Goal: Task Accomplishment & Management: Manage account settings

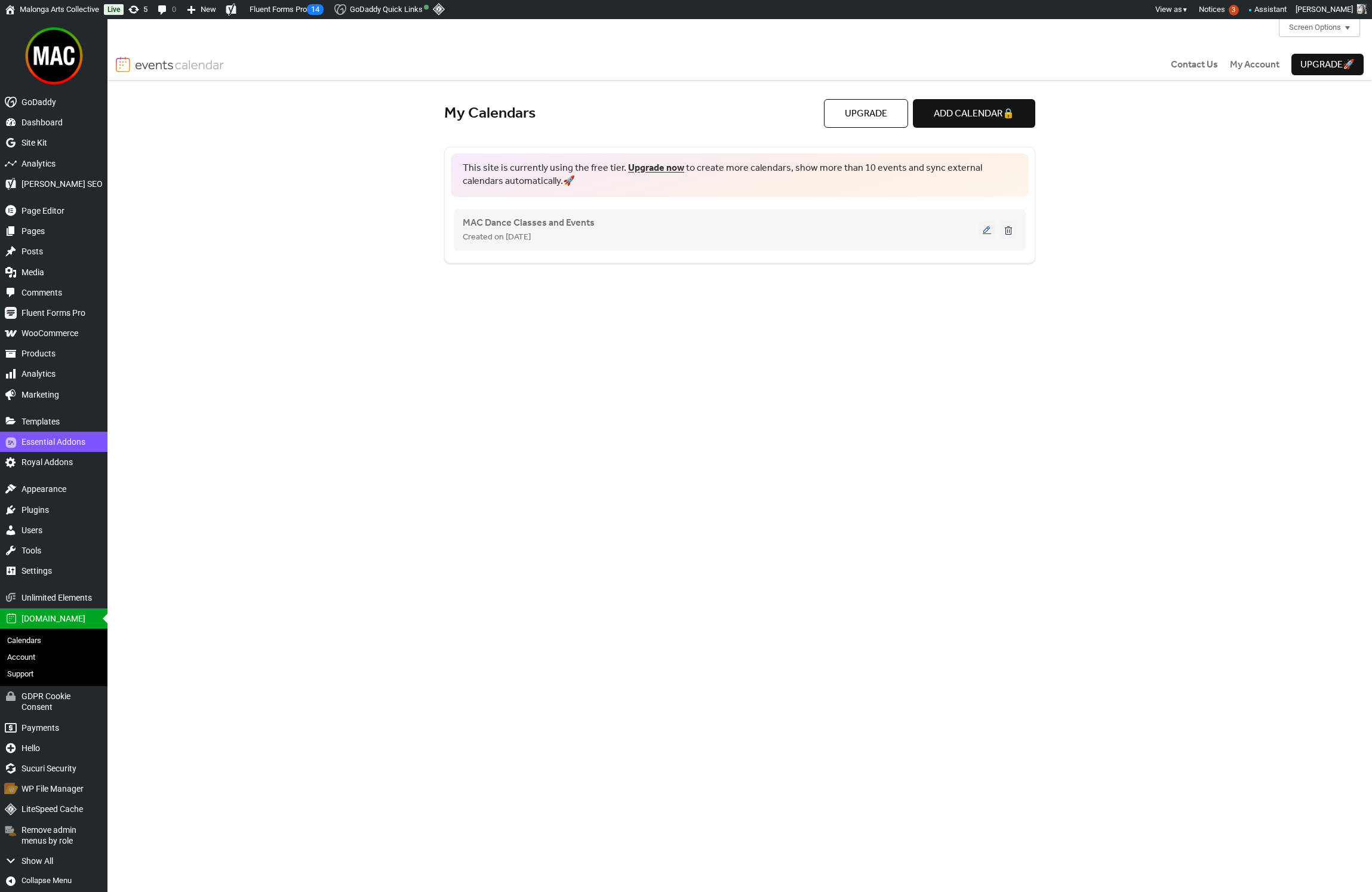
click at [988, 230] on button at bounding box center [987, 229] width 16 height 18
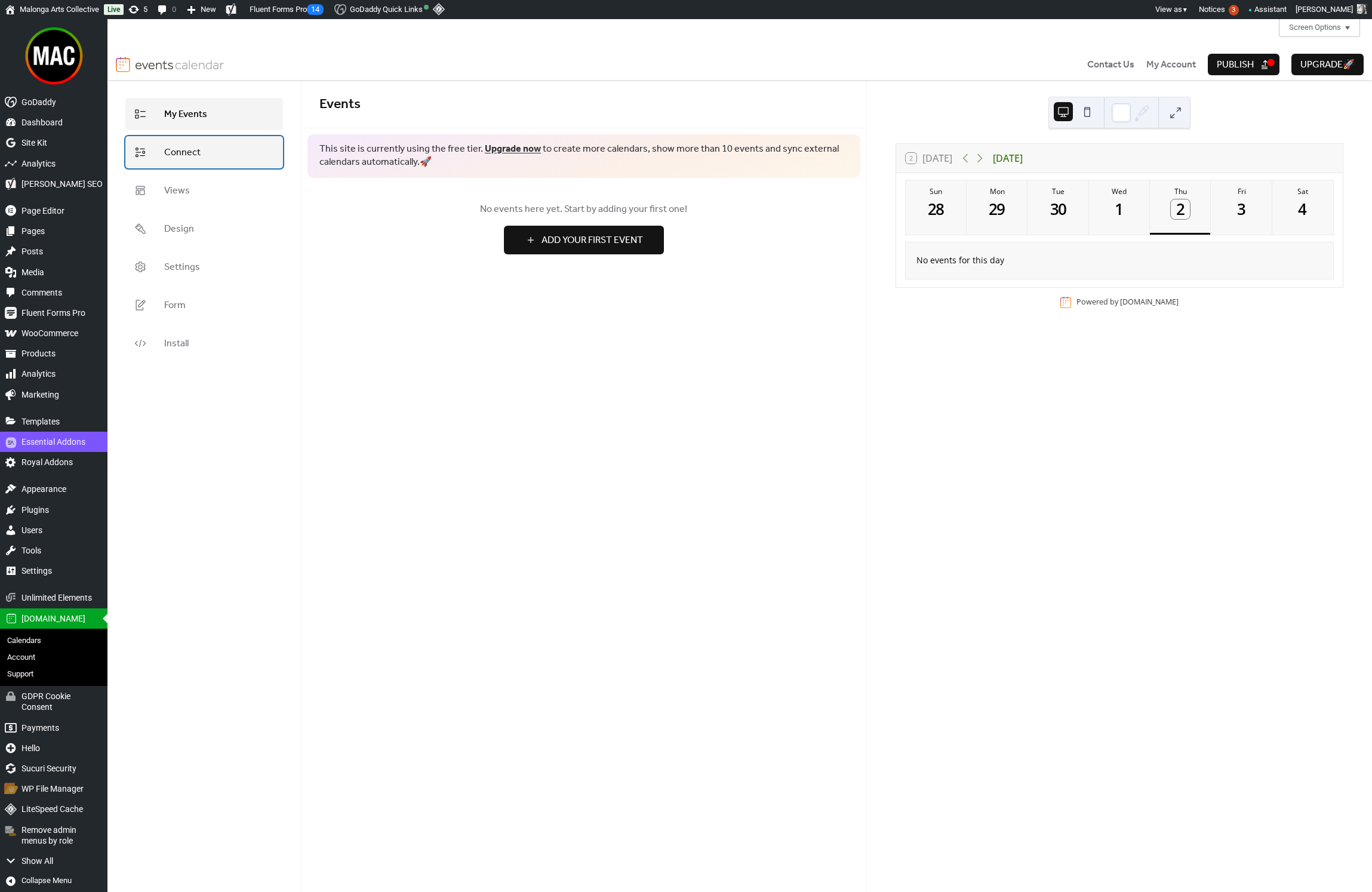
click at [203, 145] on link "Connect" at bounding box center [204, 152] width 158 height 32
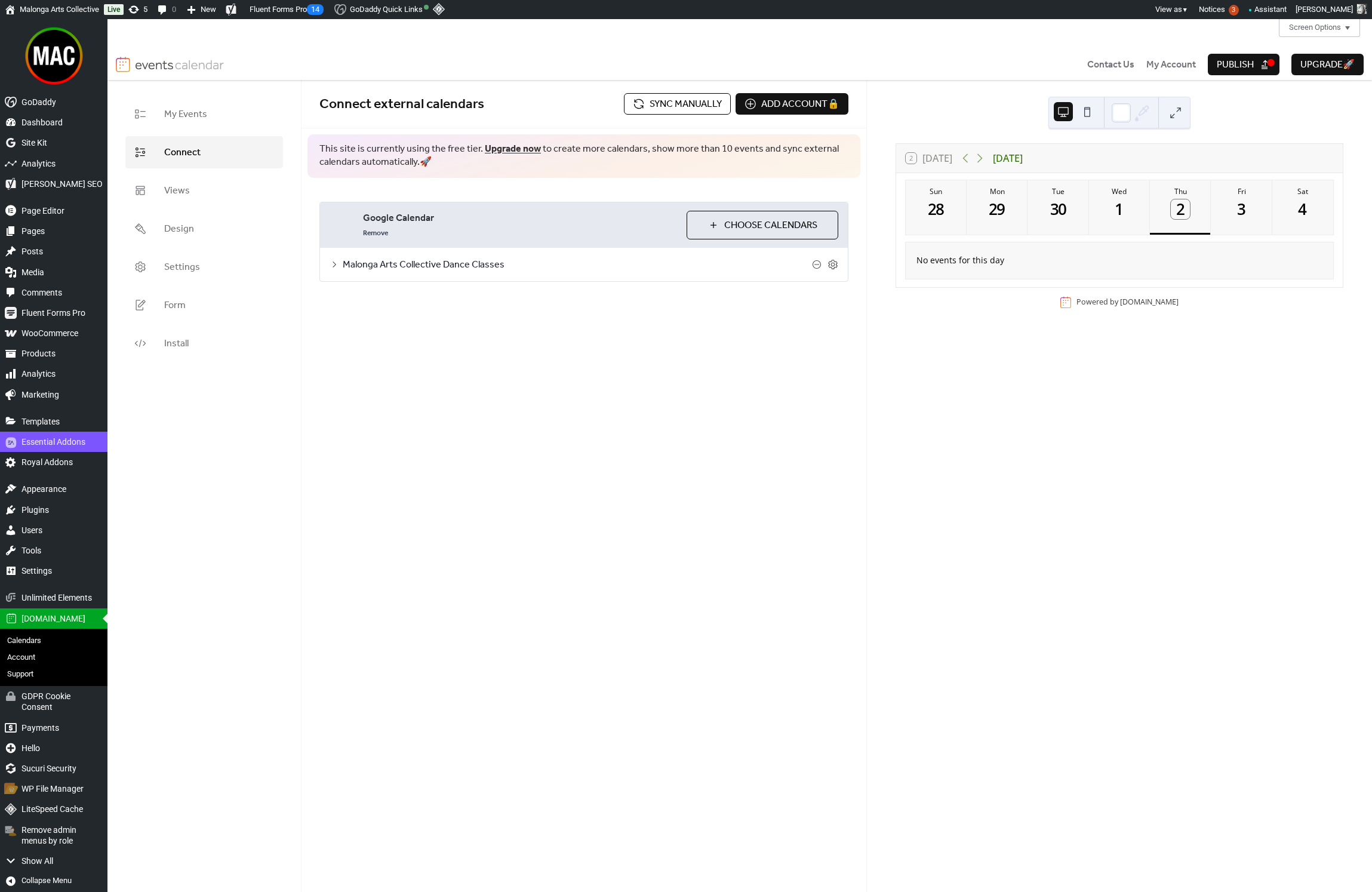
click at [343, 266] on span "Malonga Arts Collective Dance Classes" at bounding box center [577, 265] width 470 height 15
click at [415, 298] on button "Categories" at bounding box center [420, 296] width 66 height 29
click at [360, 299] on button "Settings" at bounding box center [359, 296] width 55 height 29
click at [465, 298] on span "Images beta" at bounding box center [493, 297] width 61 height 15
click at [433, 298] on button "Categories" at bounding box center [420, 296] width 66 height 29
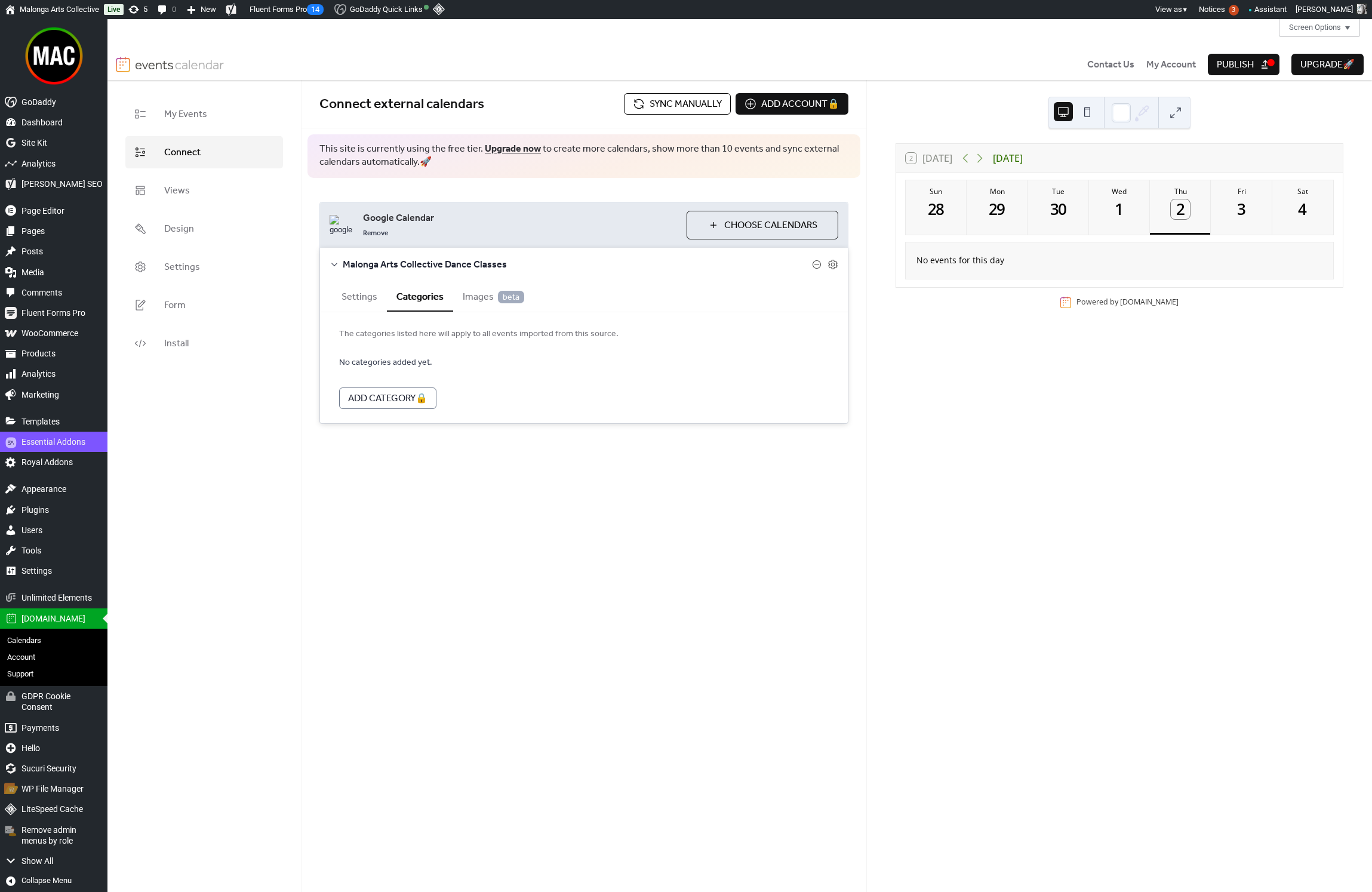
click at [365, 301] on button "Settings" at bounding box center [359, 296] width 55 height 29
click at [471, 303] on span "Images beta" at bounding box center [493, 297] width 61 height 15
click at [364, 301] on button "Settings" at bounding box center [359, 296] width 55 height 29
click at [834, 264] on icon at bounding box center [833, 264] width 4 height 4
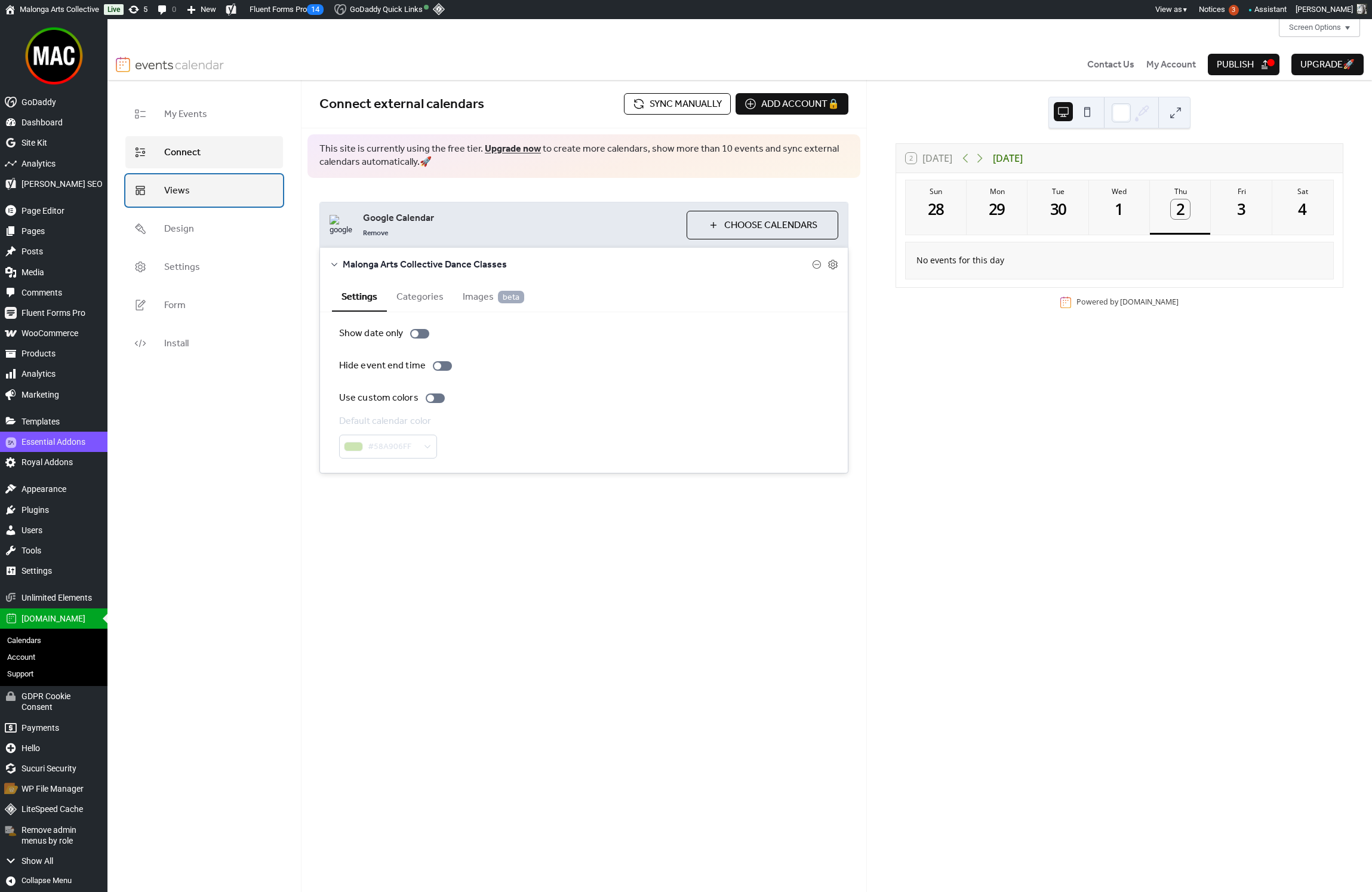
click at [210, 196] on link "Views" at bounding box center [204, 190] width 158 height 32
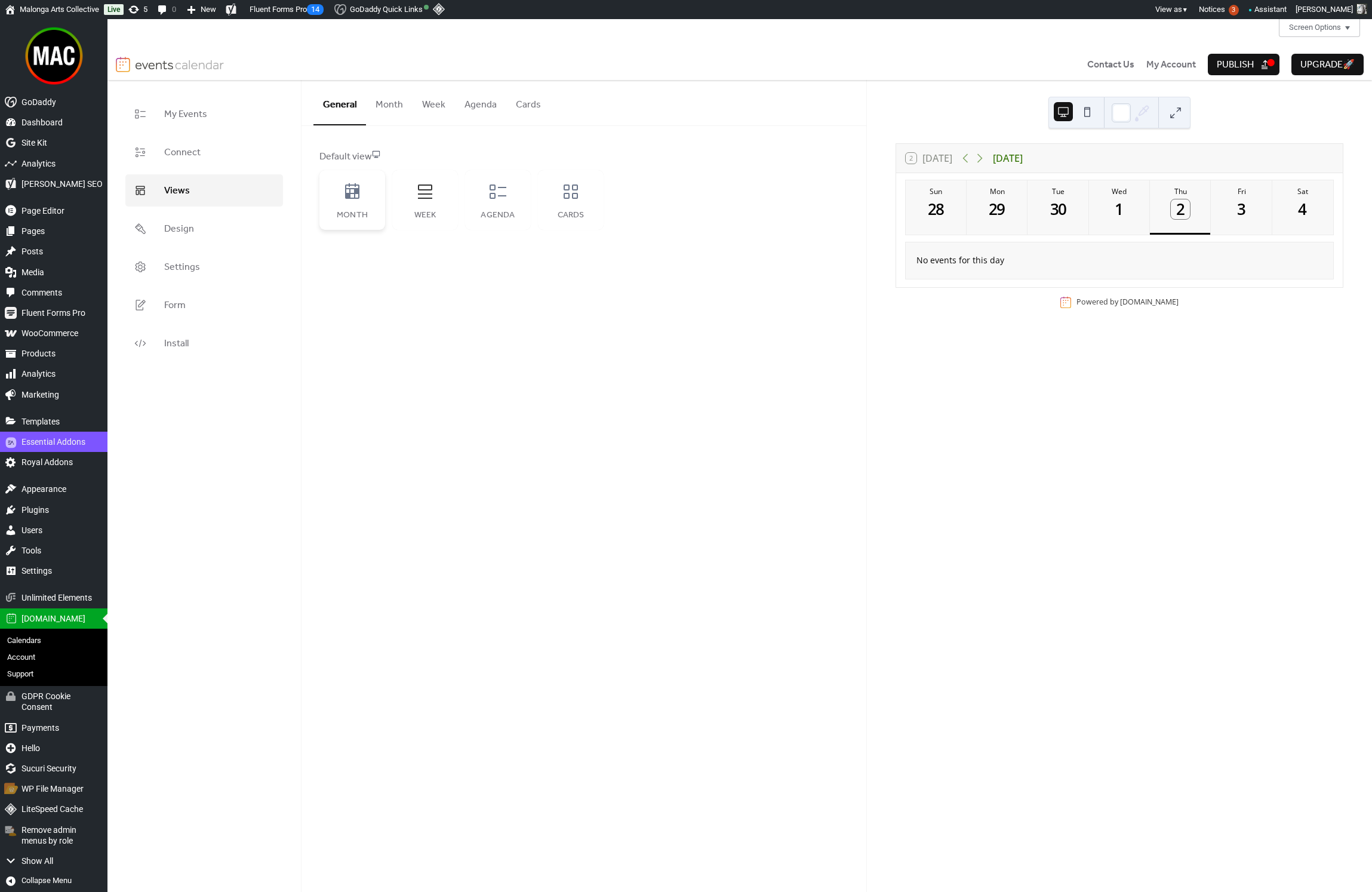
click at [346, 212] on div "Month" at bounding box center [352, 215] width 42 height 9
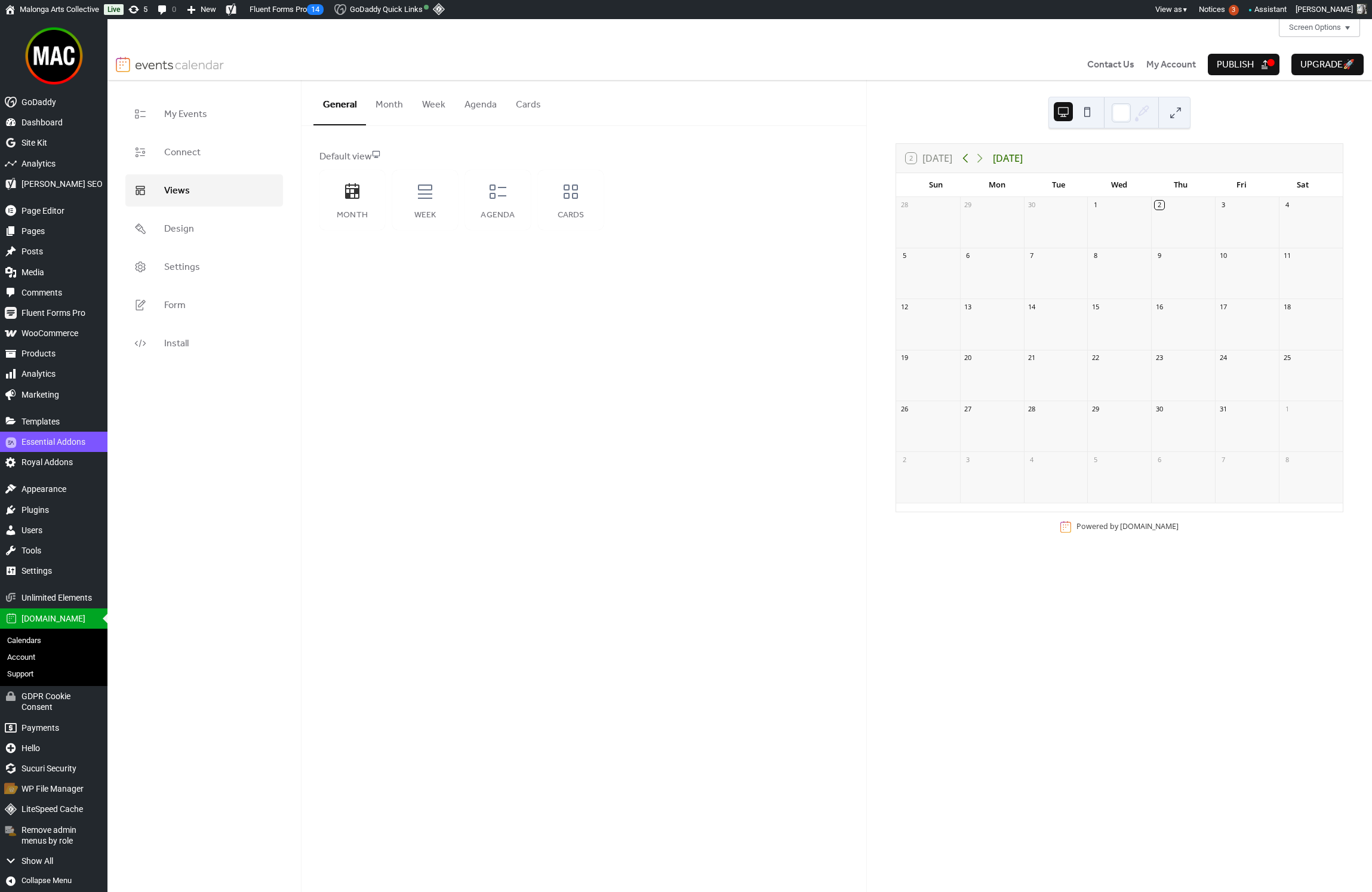
click at [965, 159] on icon at bounding box center [965, 159] width 5 height 9
click at [977, 159] on icon at bounding box center [980, 158] width 15 height 15
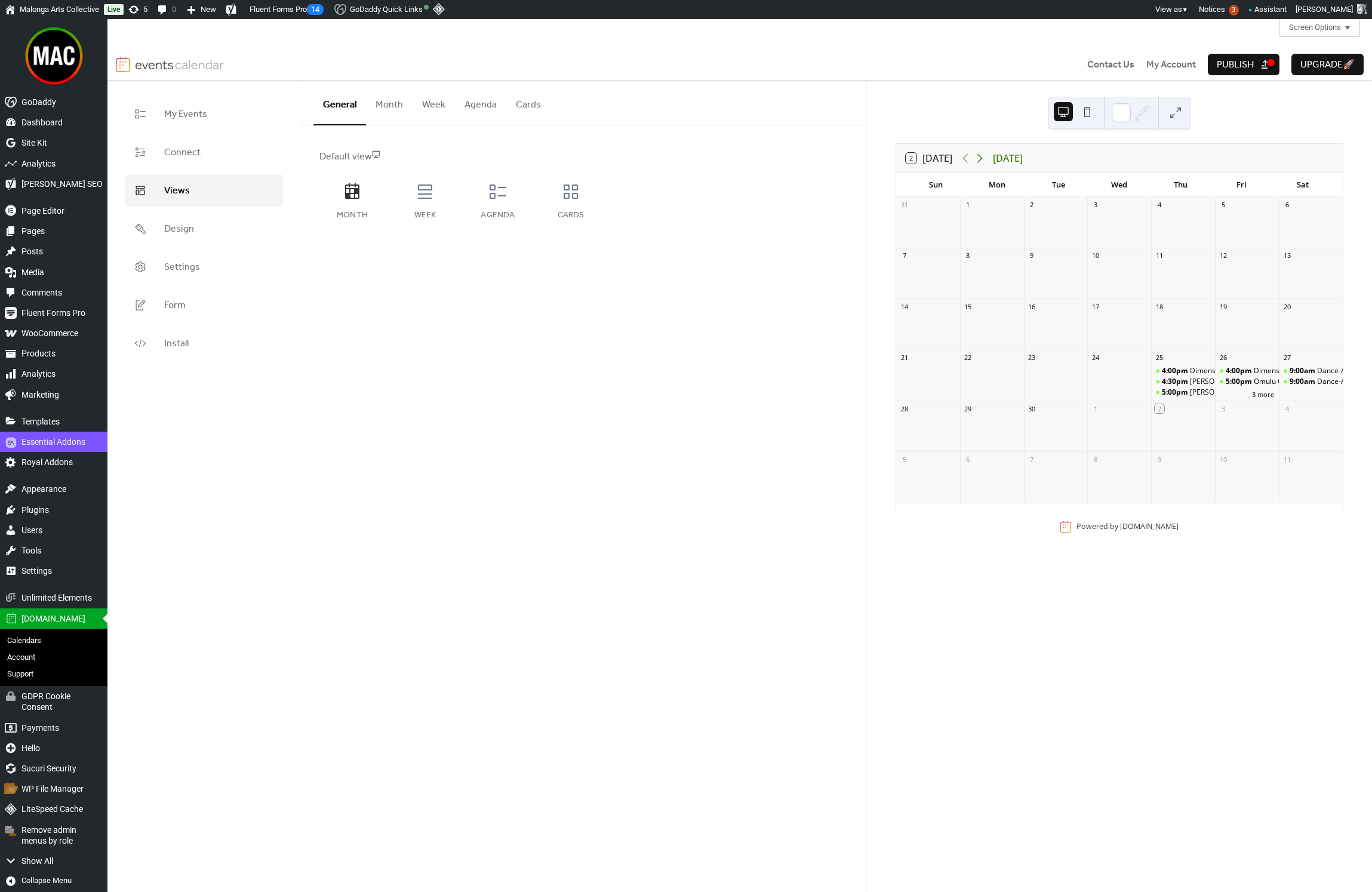
click at [977, 159] on icon at bounding box center [980, 158] width 15 height 15
click at [966, 160] on icon at bounding box center [965, 158] width 15 height 15
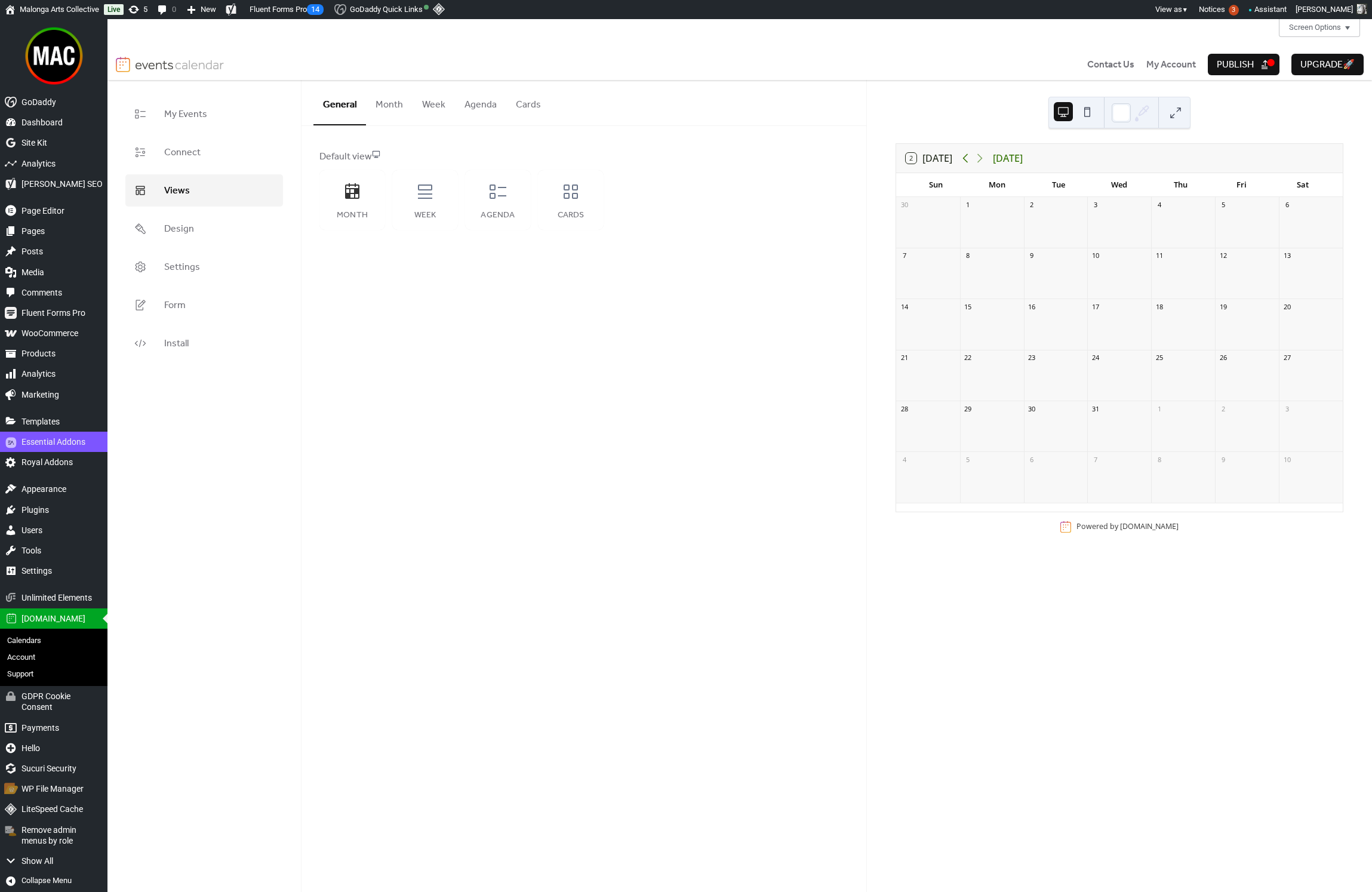
click at [966, 160] on icon at bounding box center [965, 158] width 15 height 15
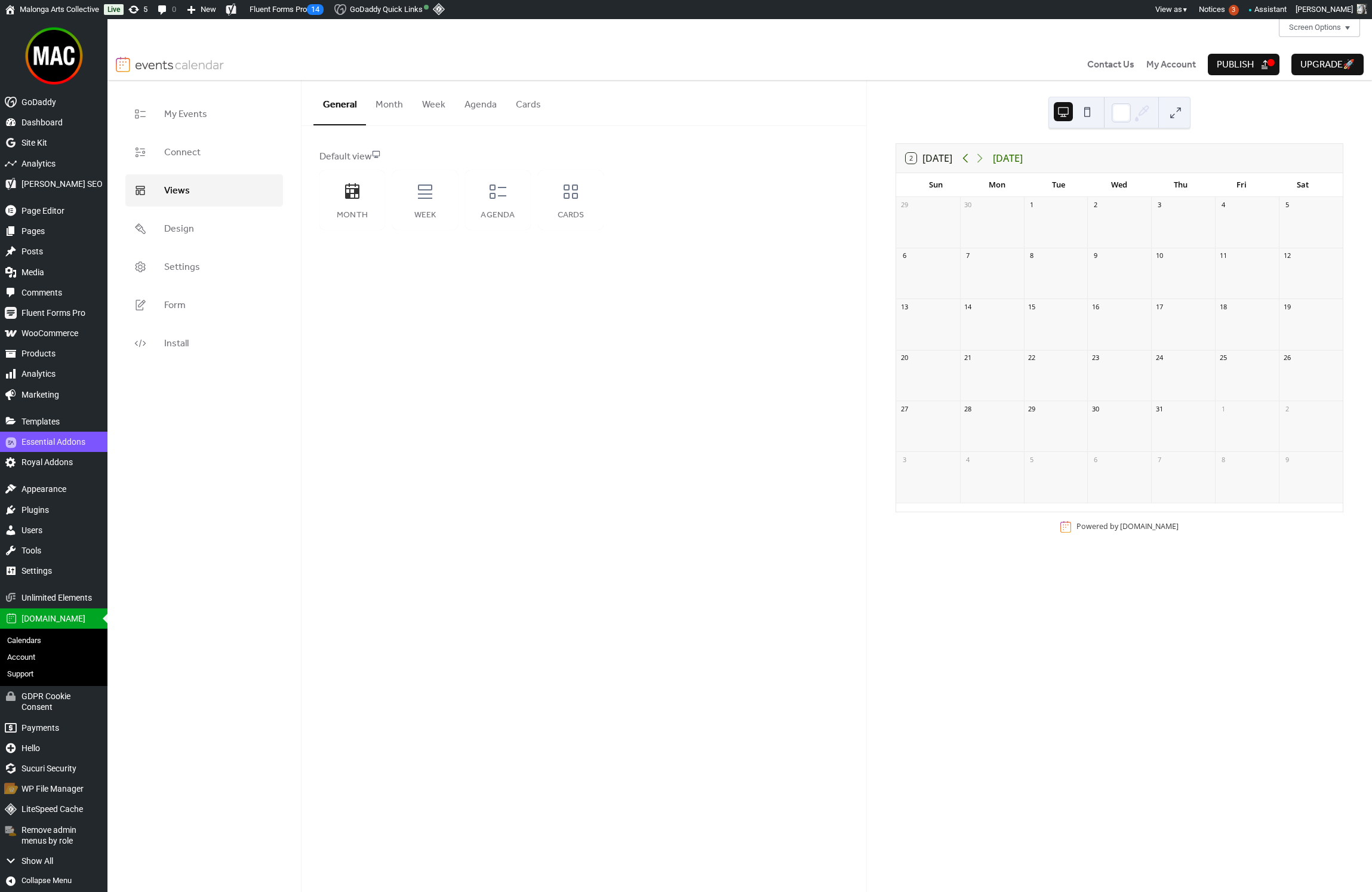
click at [966, 160] on icon at bounding box center [965, 158] width 15 height 15
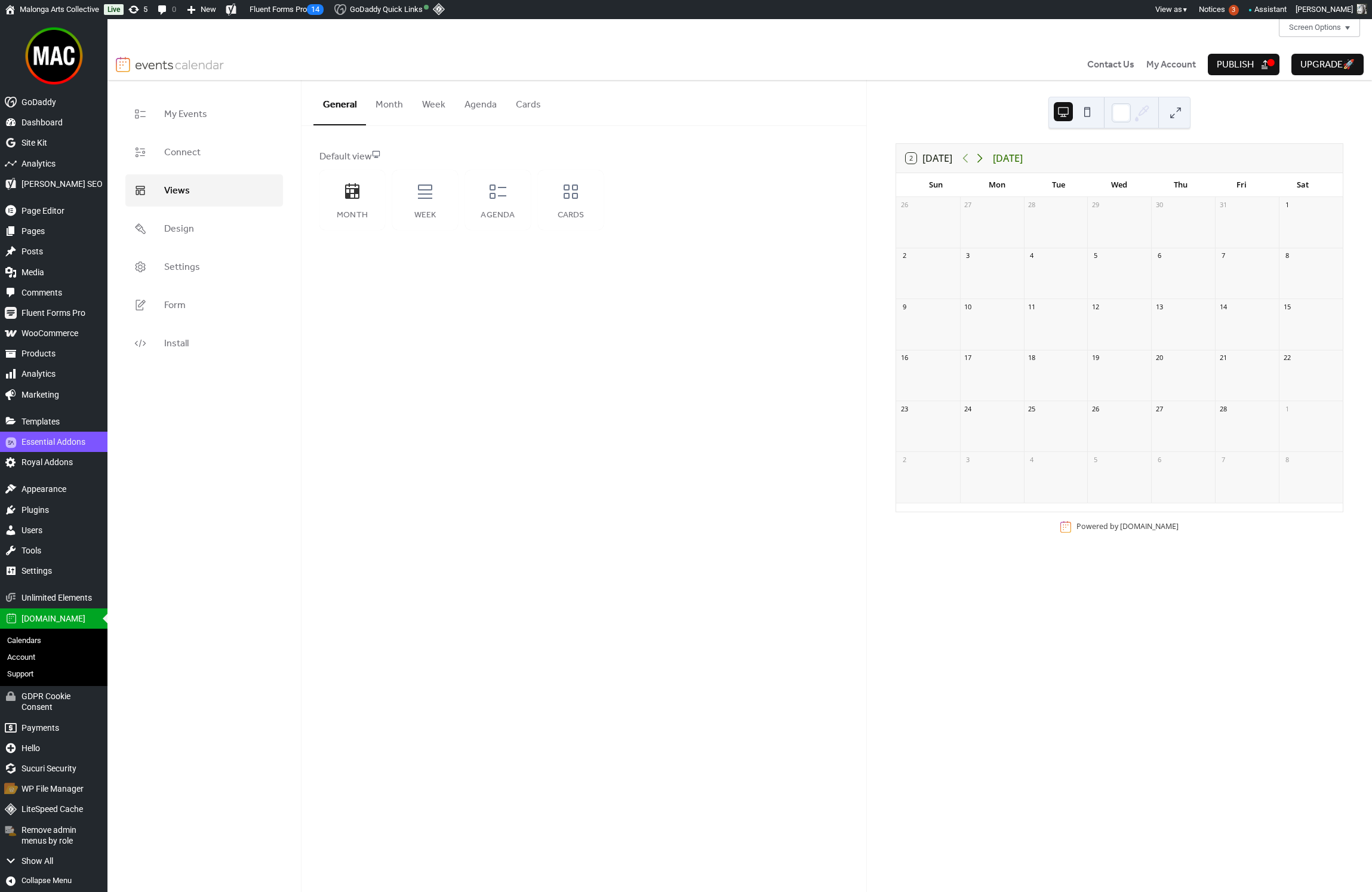
click at [984, 160] on icon at bounding box center [980, 158] width 15 height 15
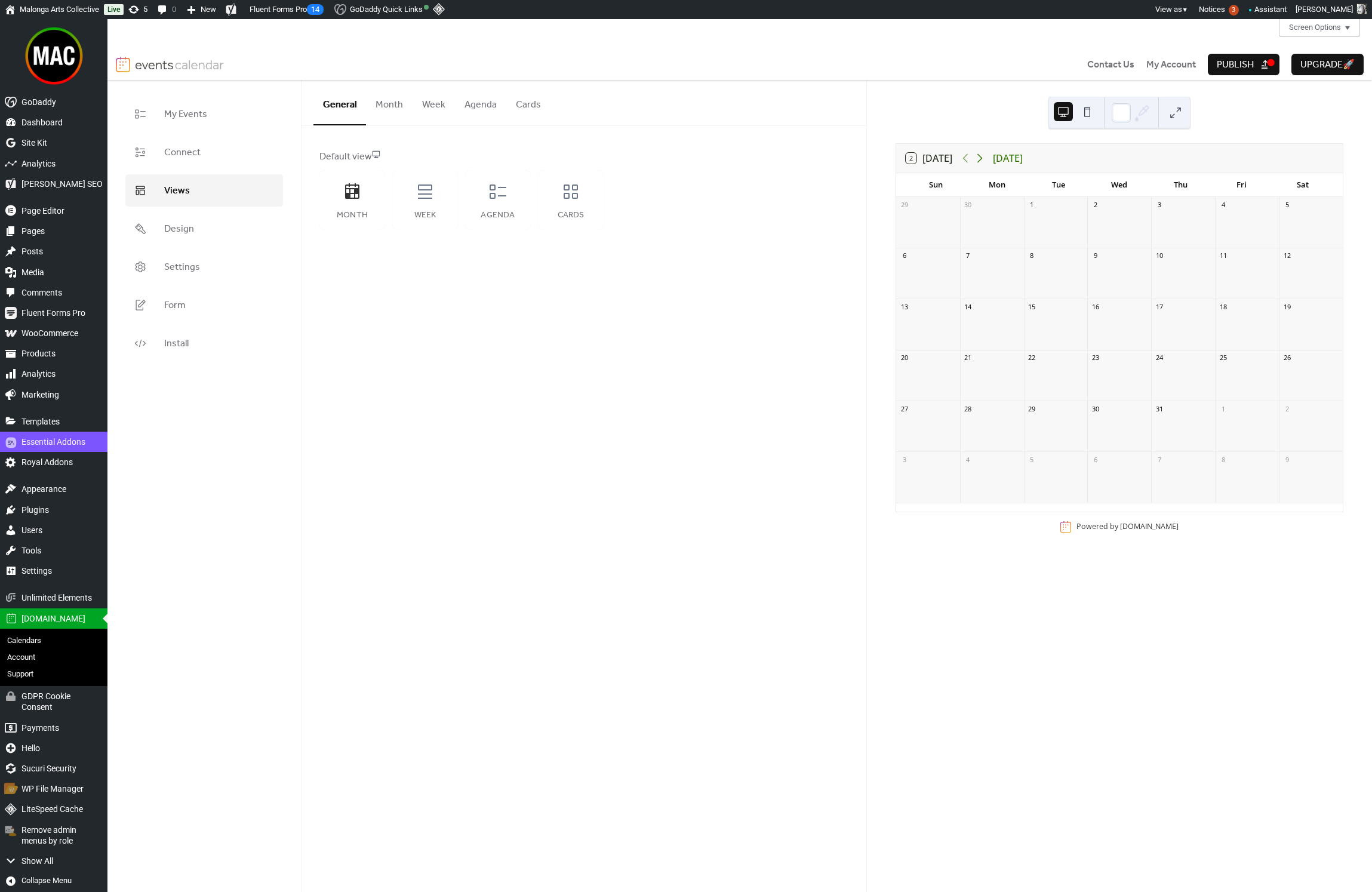
click at [984, 160] on icon at bounding box center [980, 158] width 15 height 15
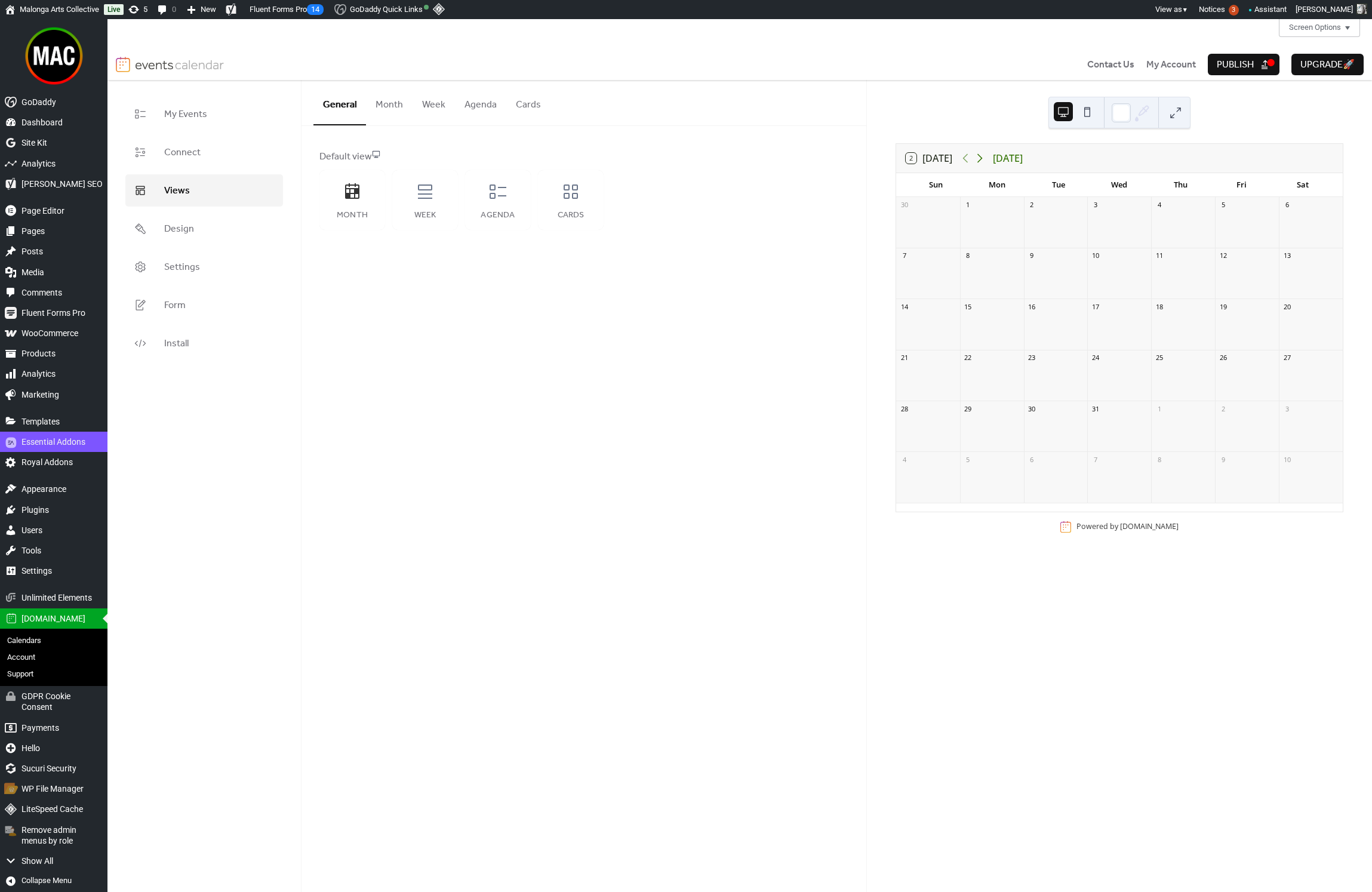
click at [984, 160] on icon at bounding box center [980, 158] width 15 height 15
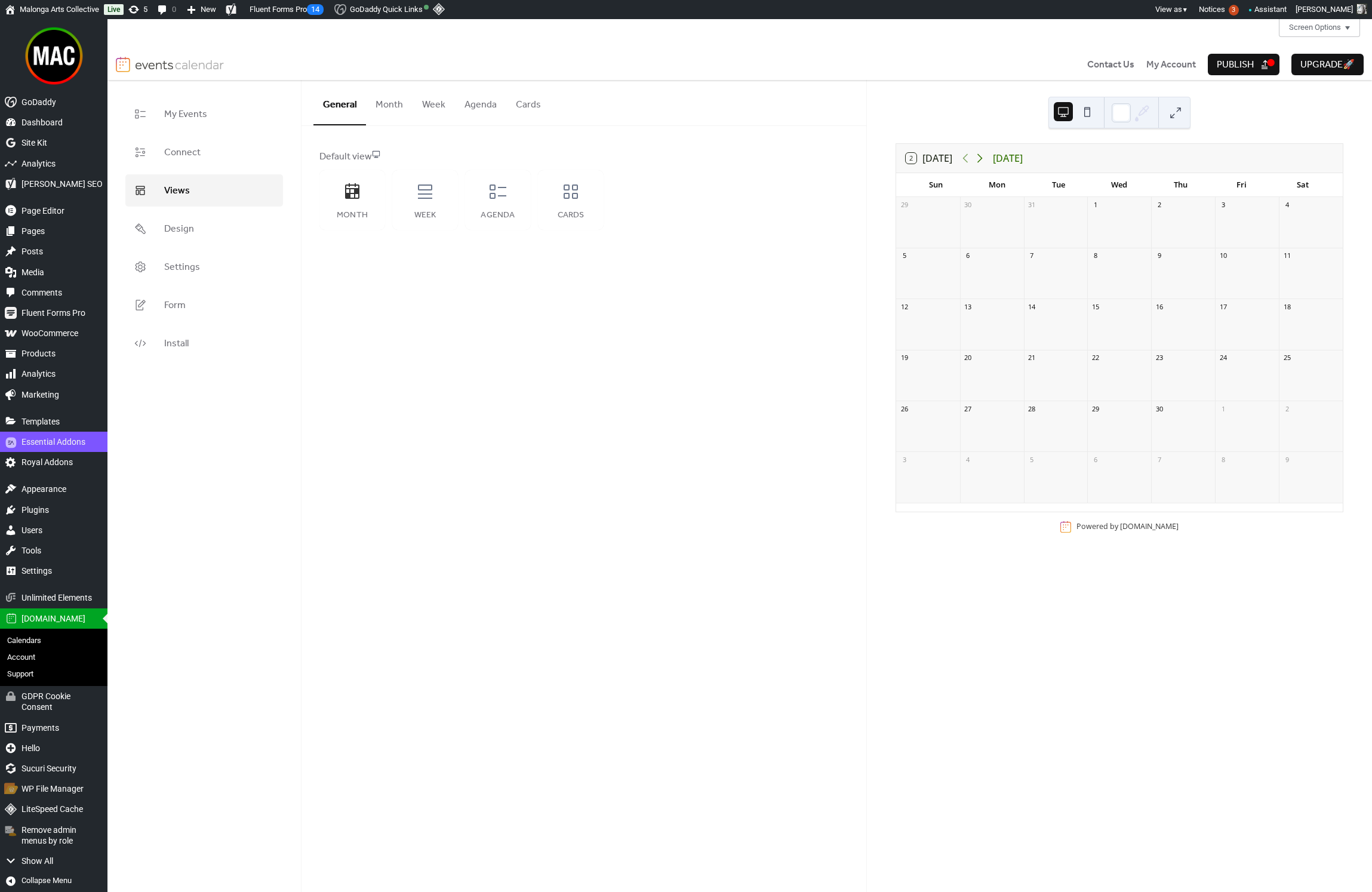
click at [984, 160] on icon at bounding box center [980, 158] width 15 height 15
click at [970, 163] on icon at bounding box center [965, 158] width 15 height 15
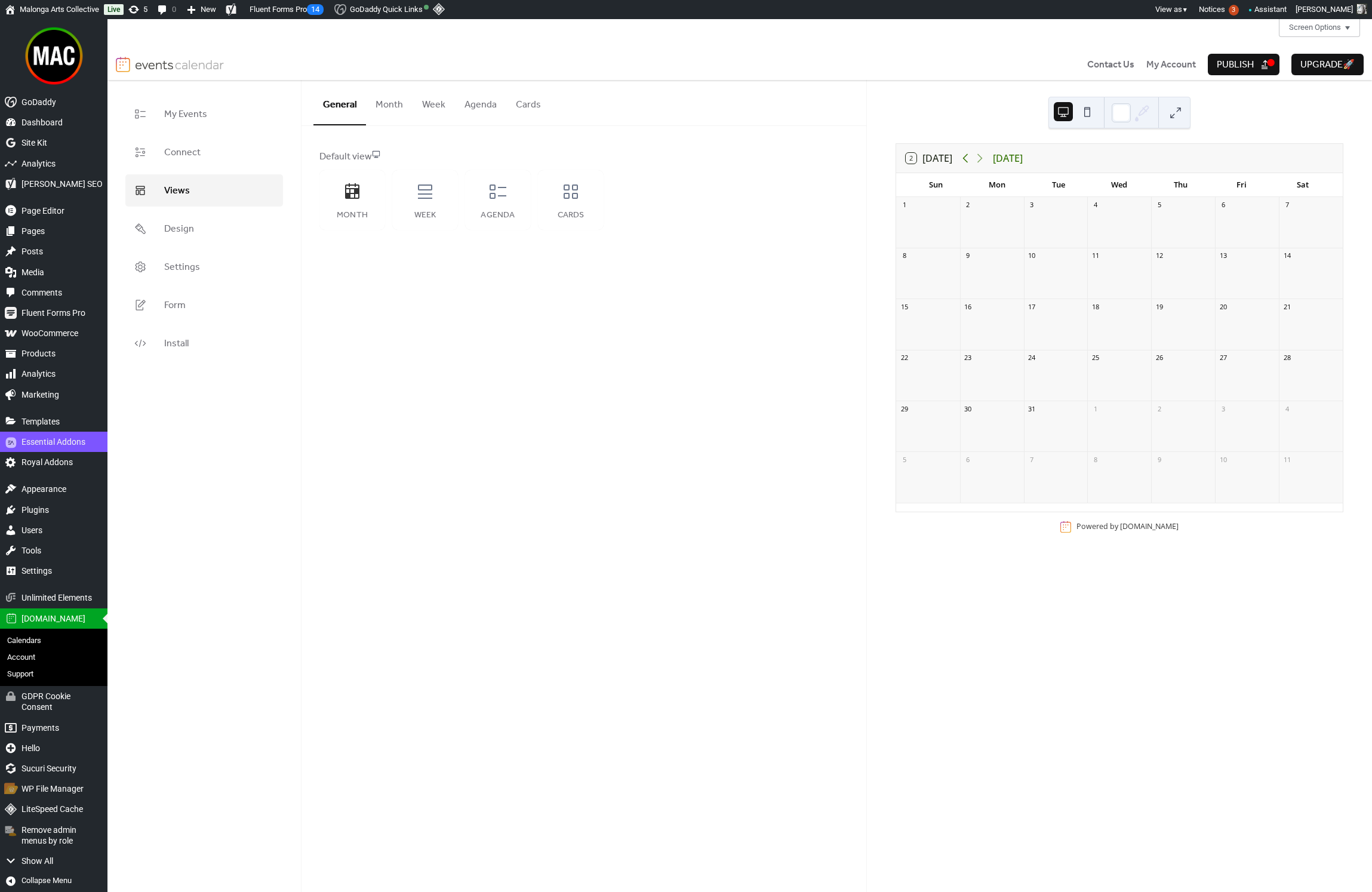
click at [970, 163] on icon at bounding box center [965, 158] width 15 height 15
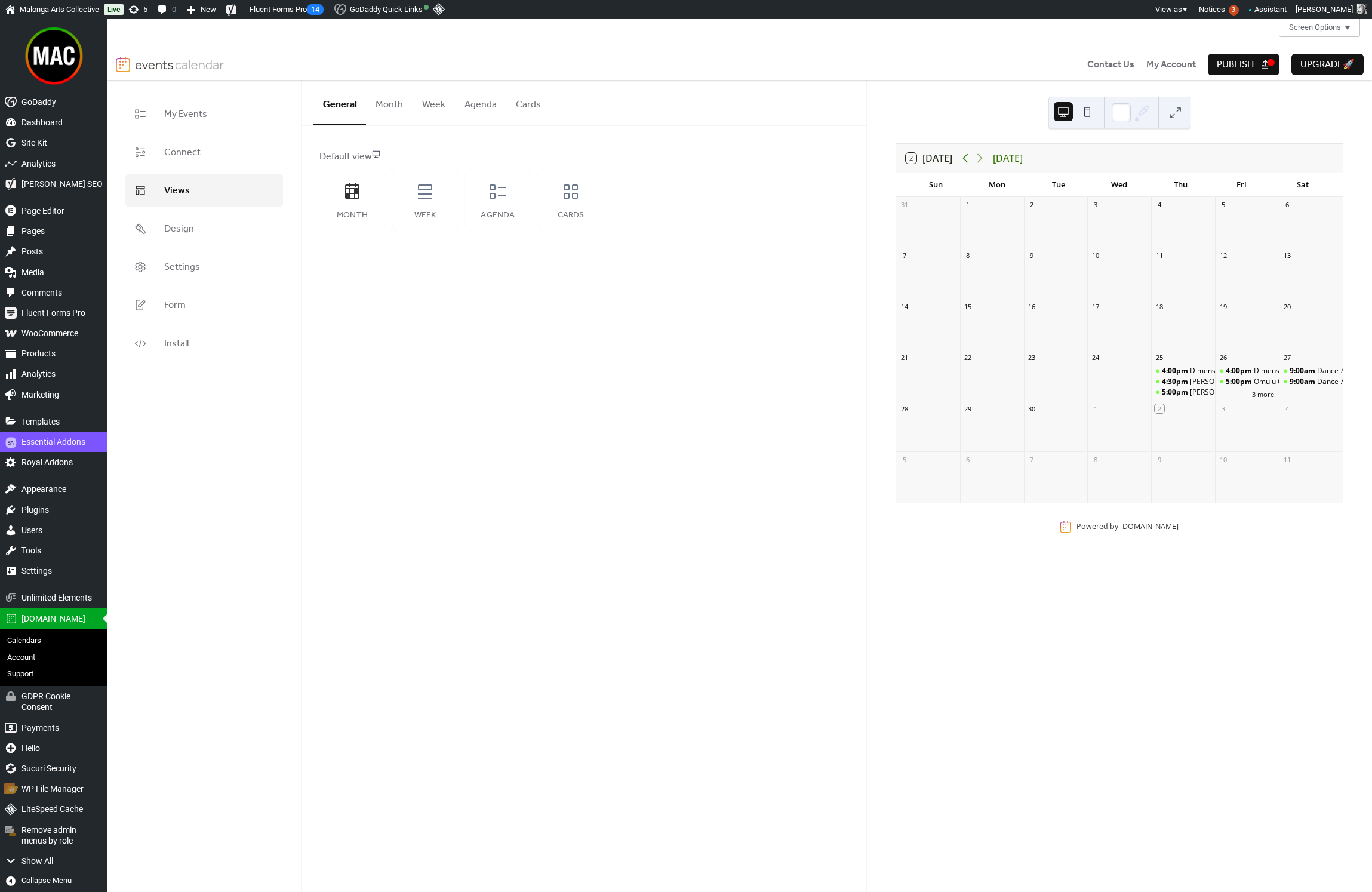
click at [970, 163] on icon at bounding box center [965, 158] width 15 height 15
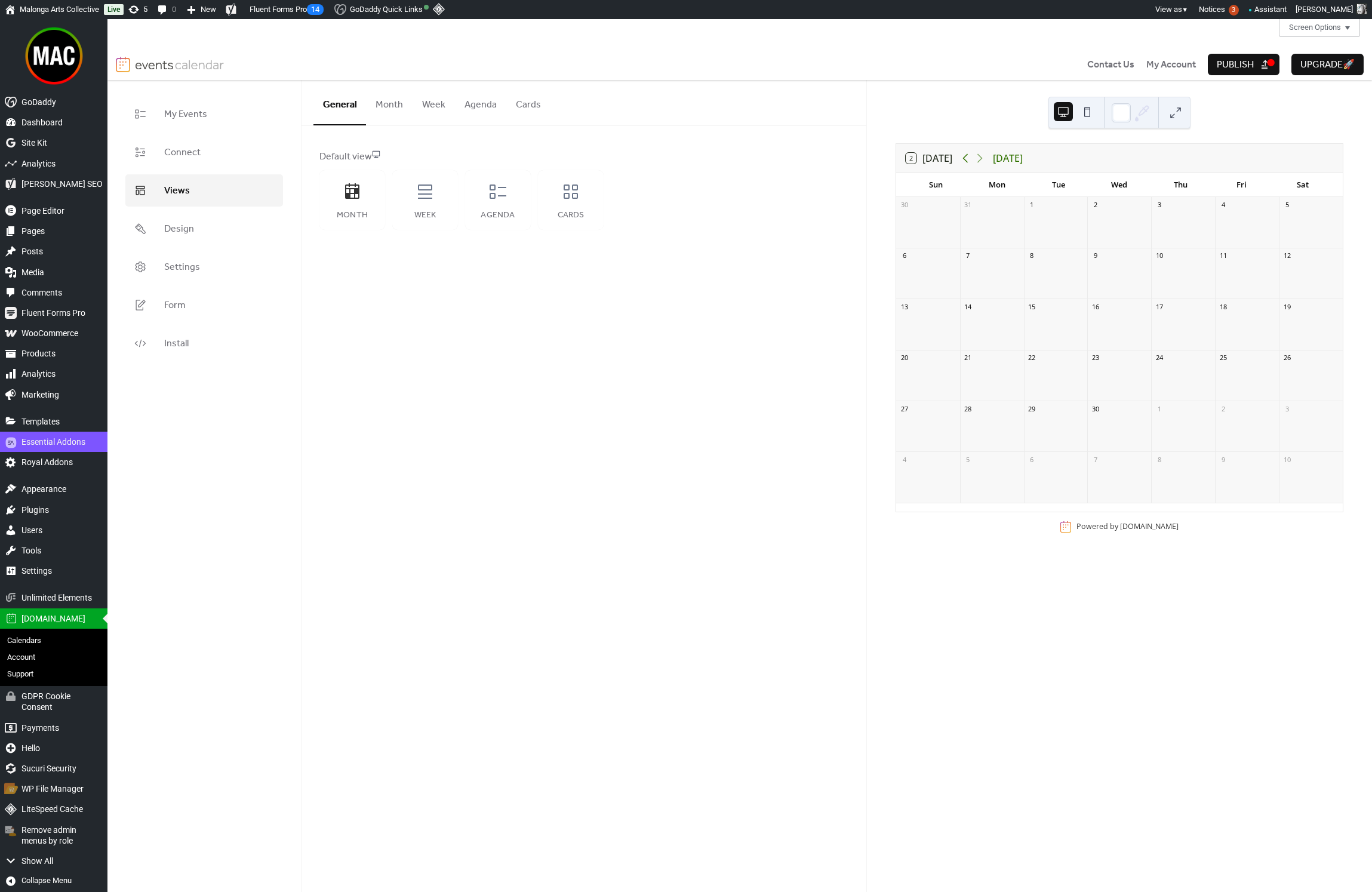
click at [970, 163] on icon at bounding box center [965, 158] width 15 height 15
click at [410, 209] on div "Week" at bounding box center [425, 199] width 65 height 59
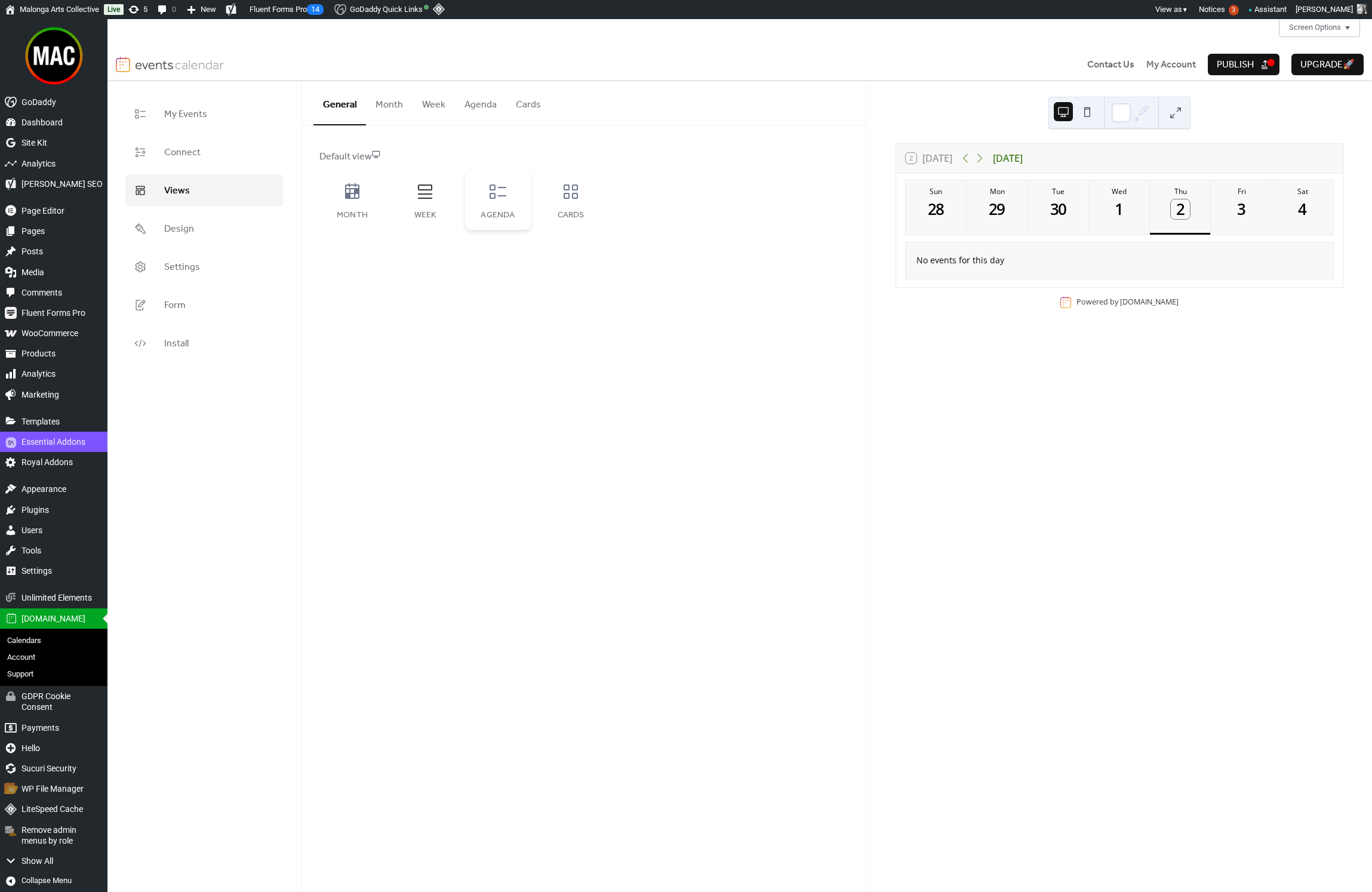
click at [501, 211] on div "Agenda" at bounding box center [498, 215] width 42 height 9
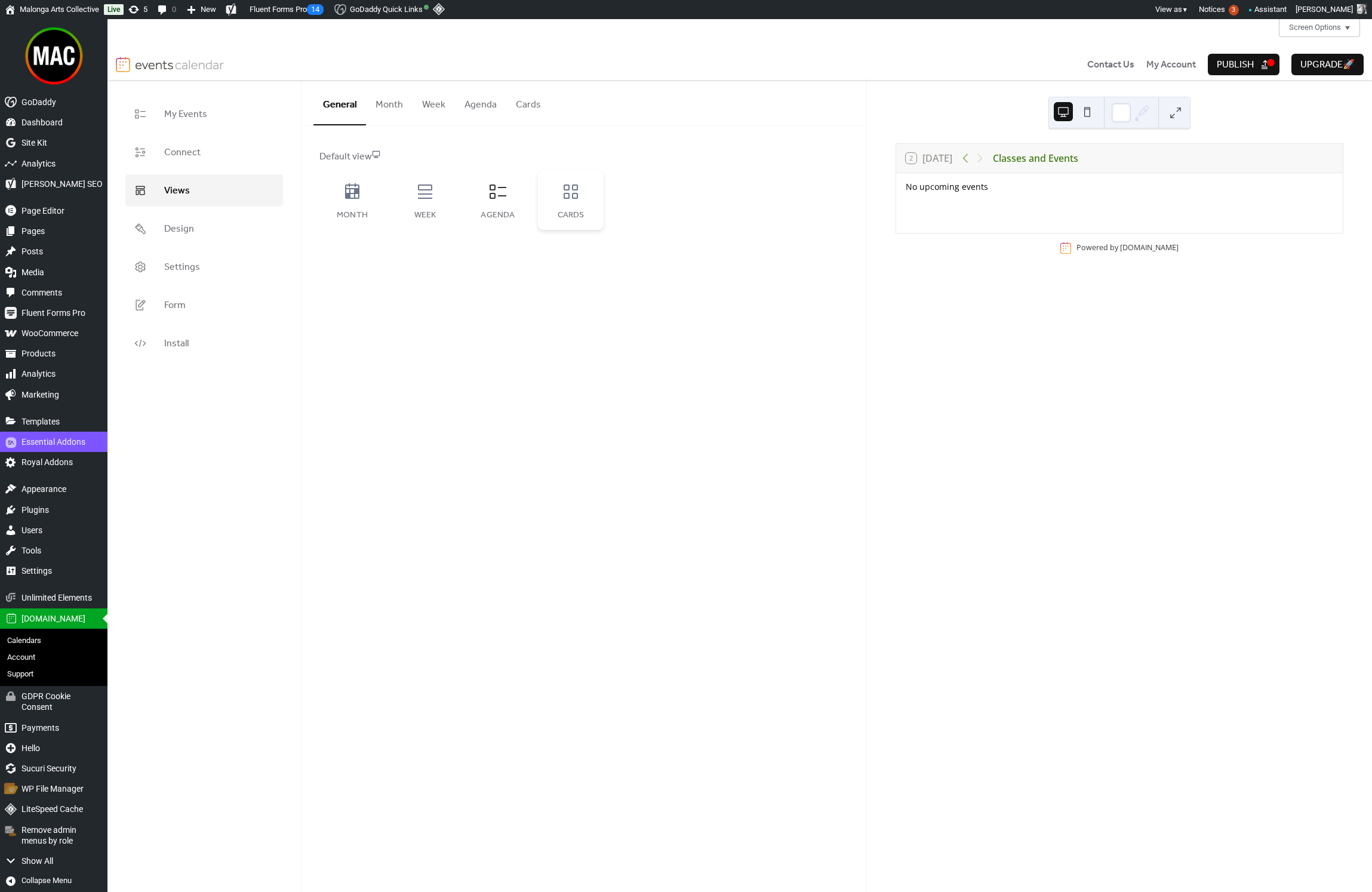
click at [557, 211] on div "Cards" at bounding box center [571, 215] width 42 height 9
click at [370, 212] on div "Month" at bounding box center [352, 215] width 42 height 9
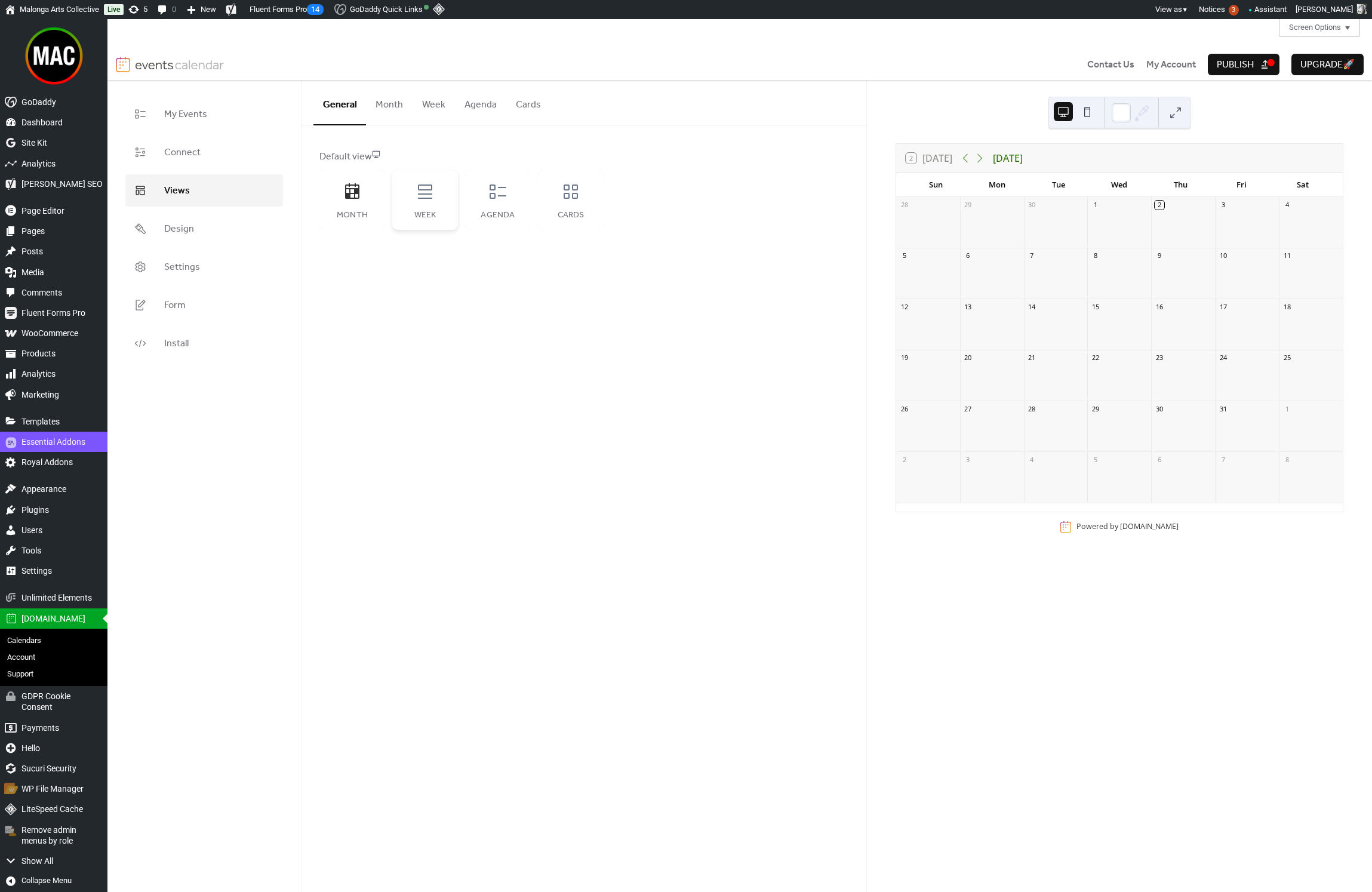
click at [431, 214] on div "Week" at bounding box center [425, 215] width 42 height 9
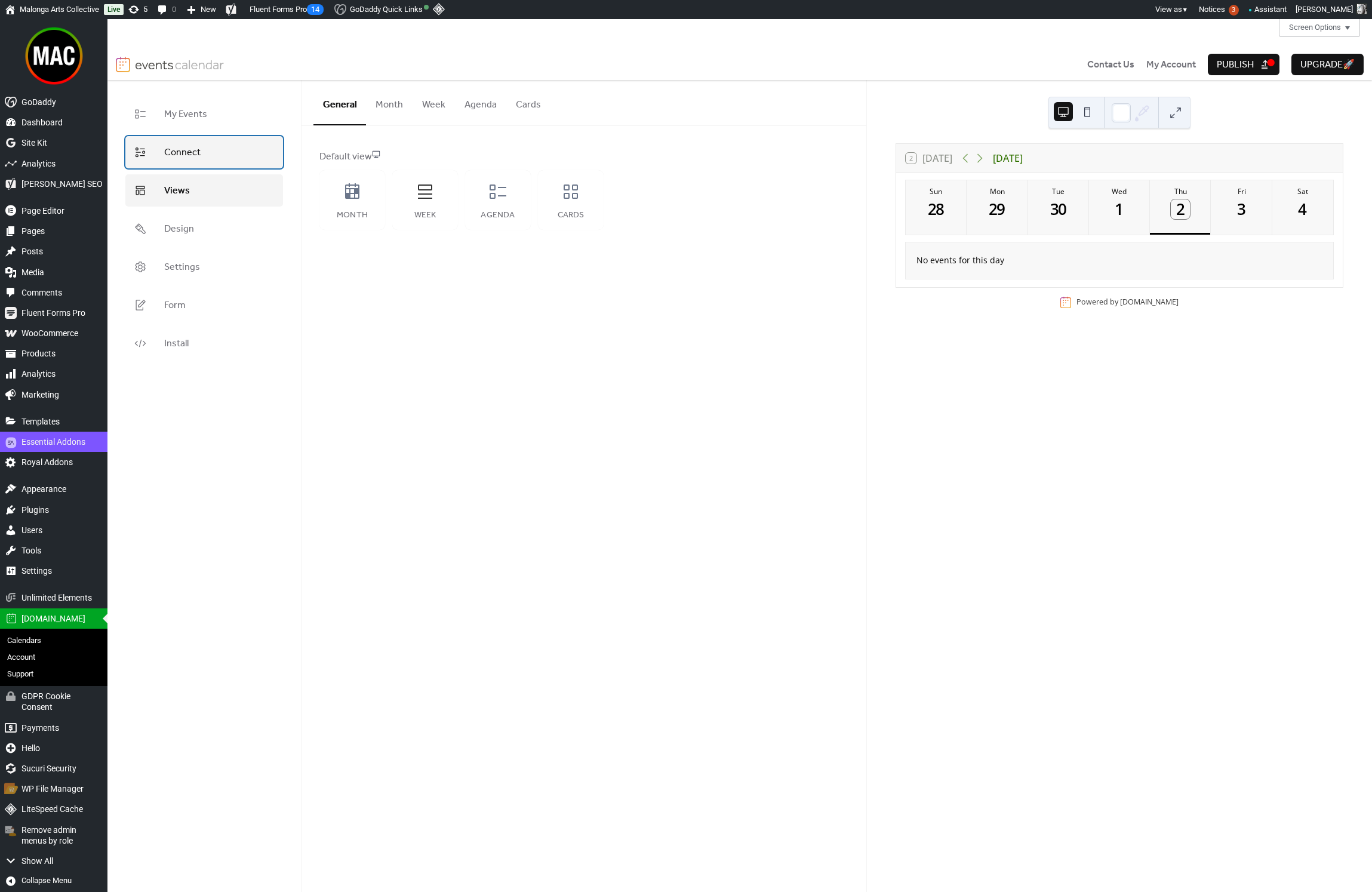
click at [225, 154] on link "Connect" at bounding box center [204, 152] width 158 height 32
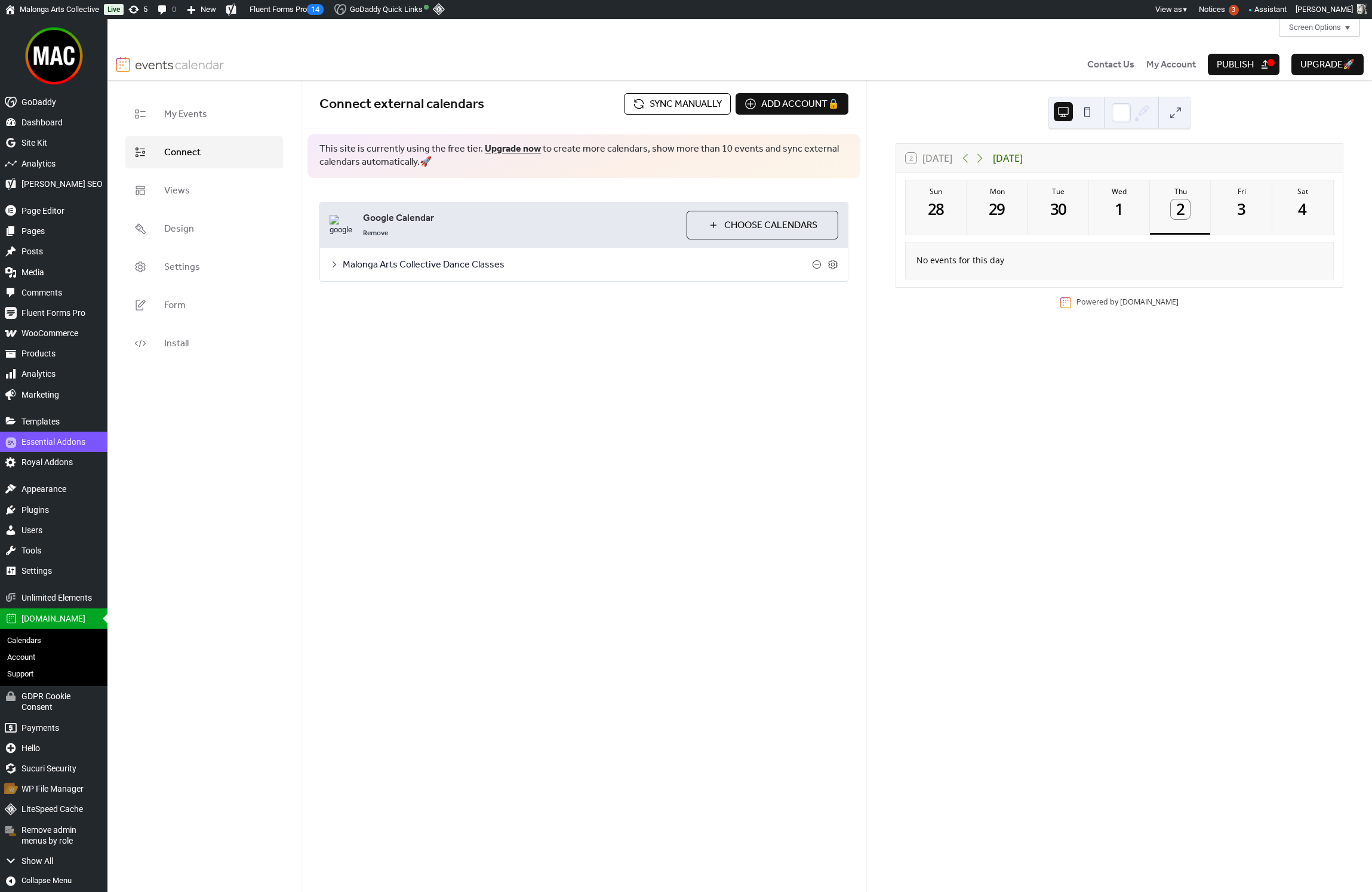
click at [334, 270] on div "Malonga Arts Collective Dance Classes" at bounding box center [583, 265] width 528 height 34
click at [335, 265] on icon at bounding box center [334, 264] width 3 height 6
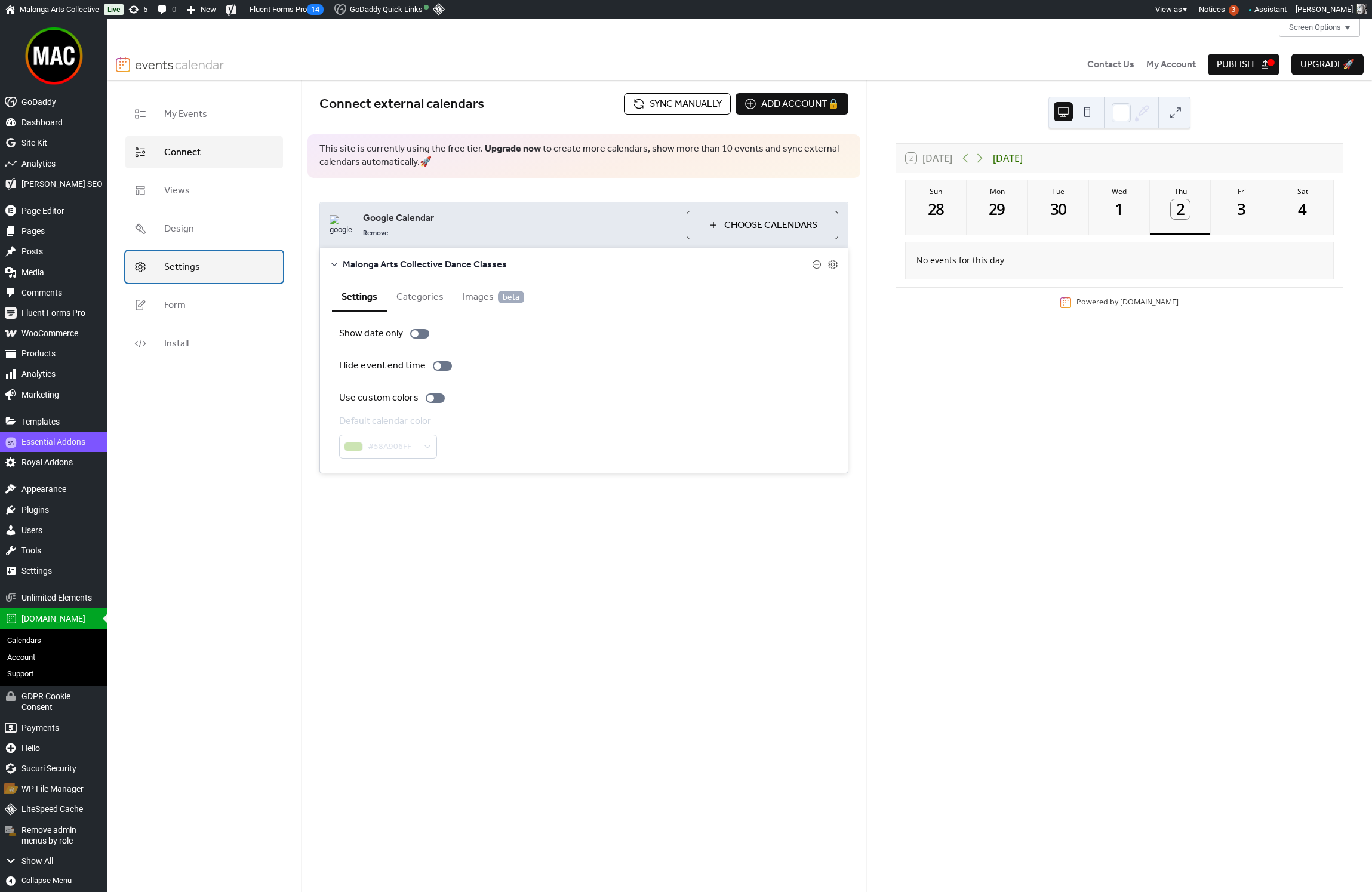
click at [215, 268] on link "Settings" at bounding box center [204, 266] width 158 height 32
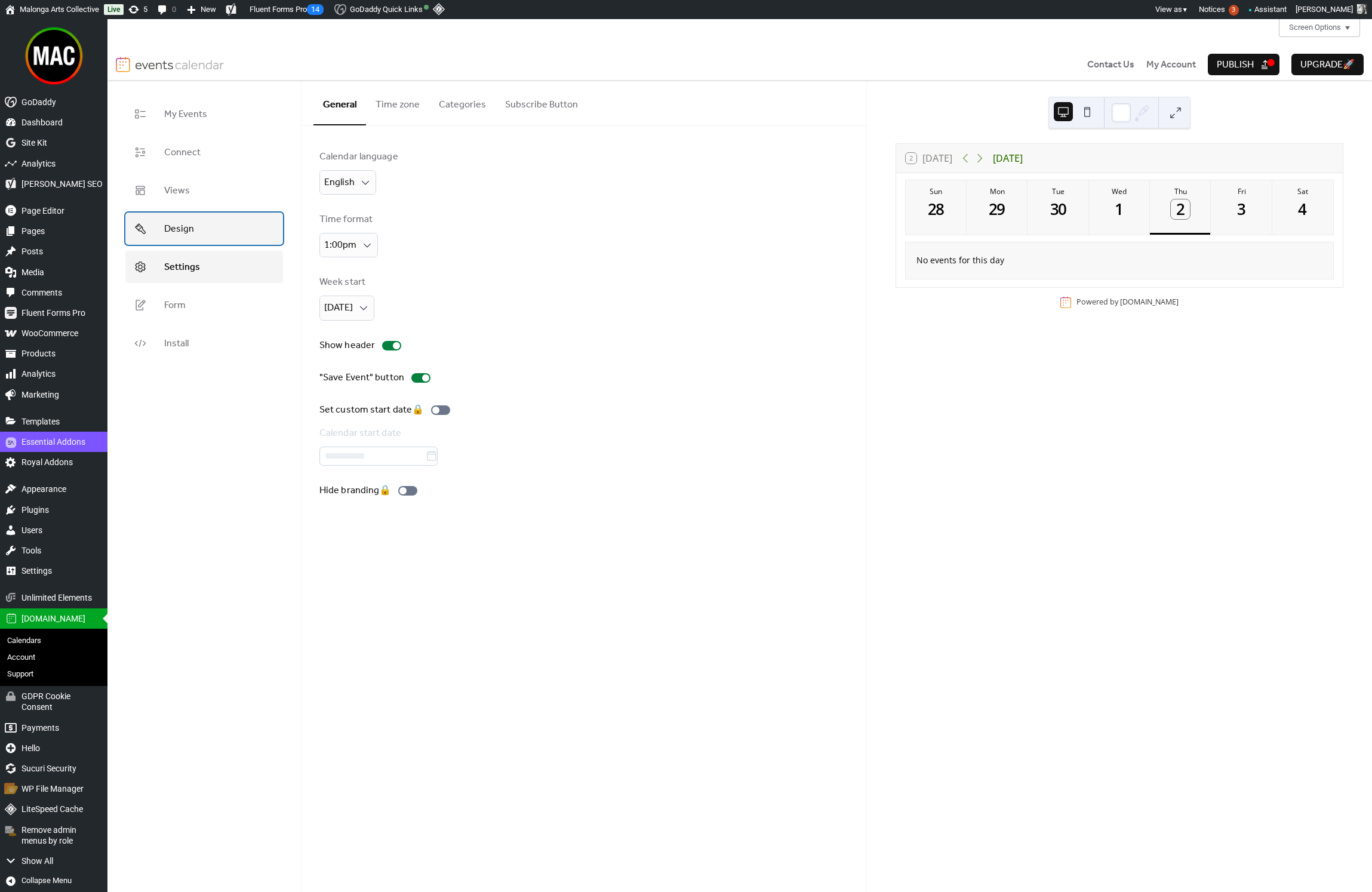
click at [225, 237] on link "Design" at bounding box center [204, 228] width 158 height 32
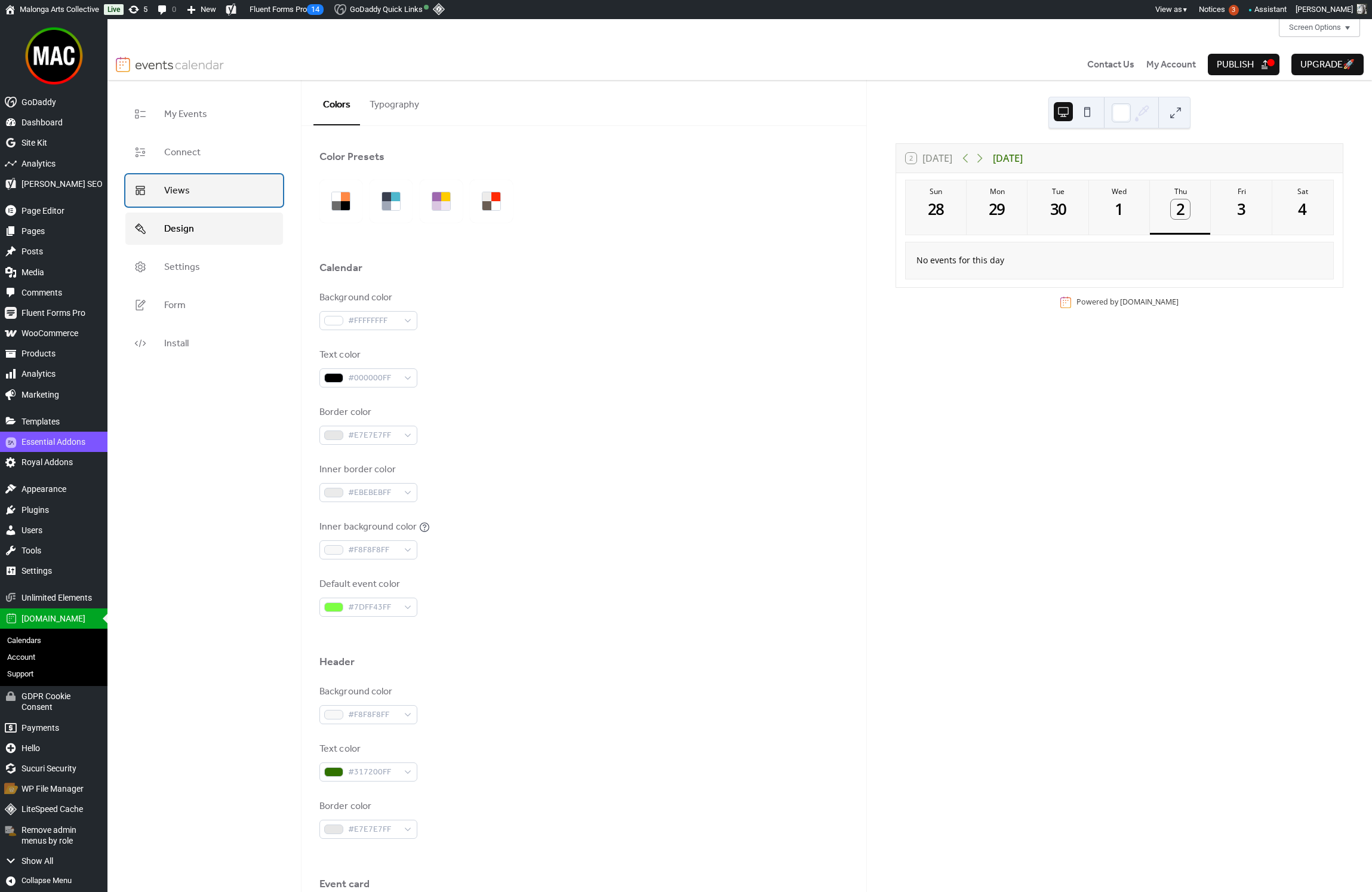
click at [223, 195] on link "Views" at bounding box center [204, 190] width 158 height 32
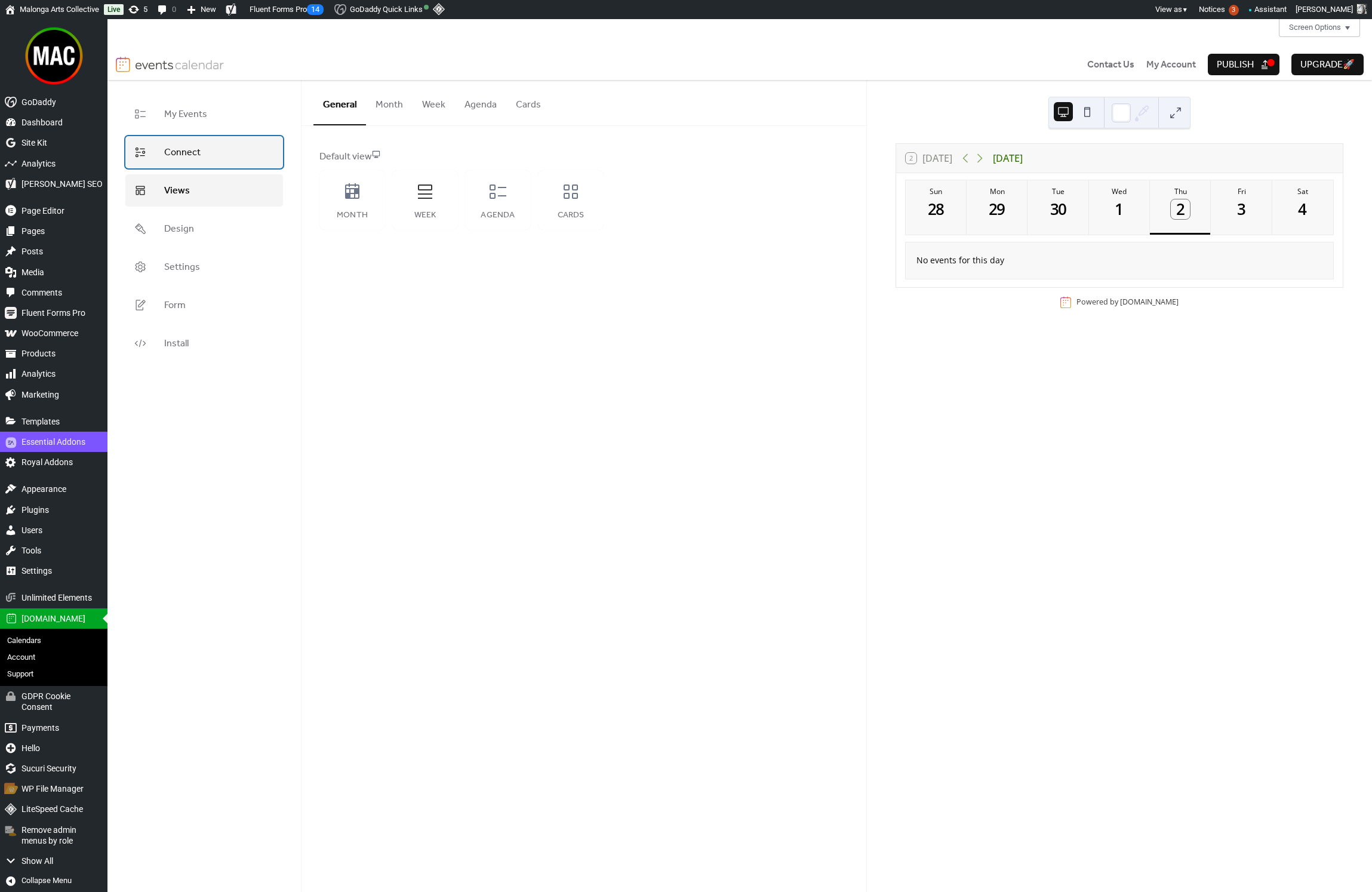
click at [230, 159] on link "Connect" at bounding box center [204, 152] width 158 height 32
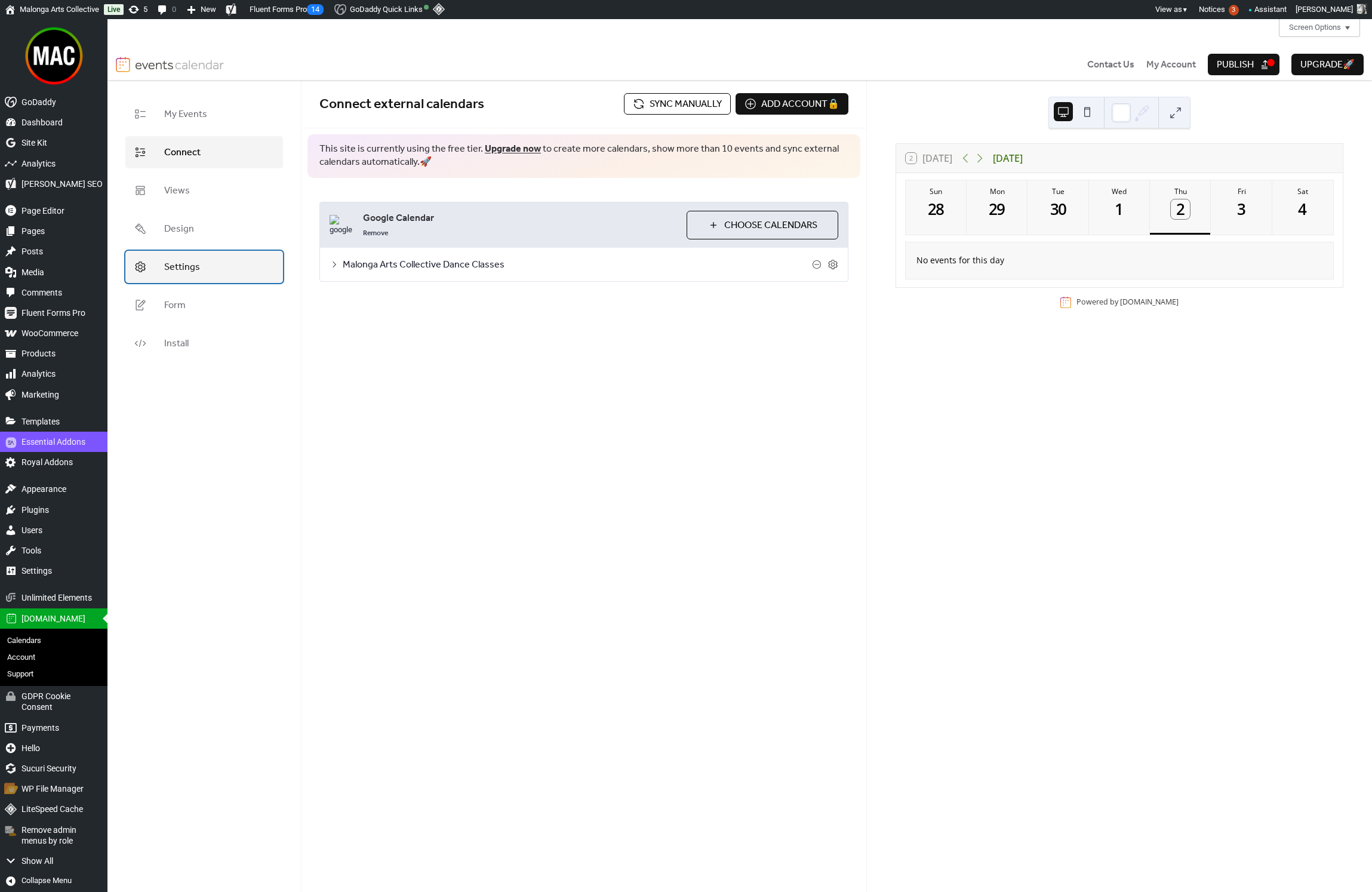
click at [209, 275] on link "Settings" at bounding box center [204, 266] width 158 height 32
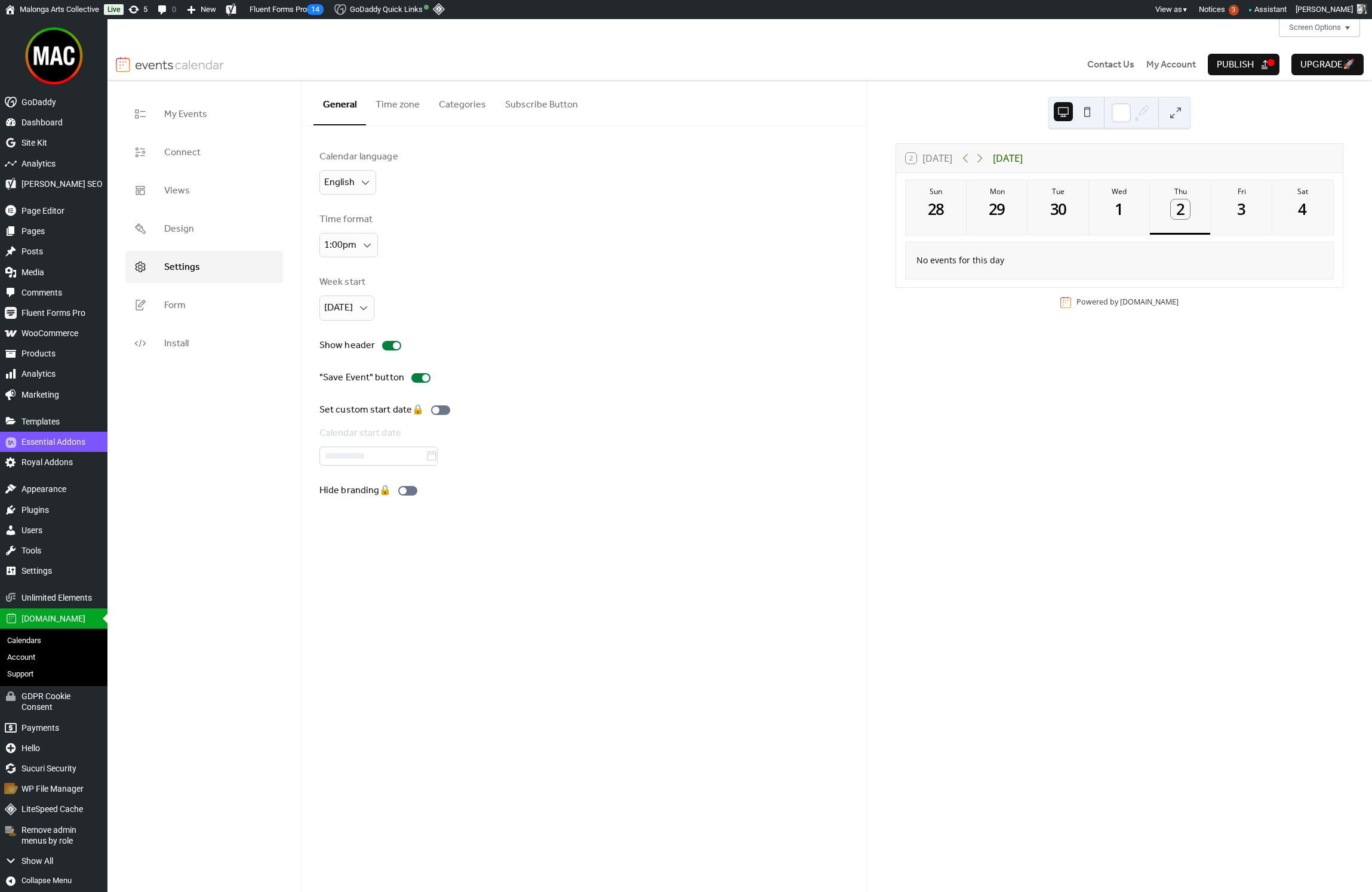
click at [395, 107] on button "Time zone" at bounding box center [397, 102] width 63 height 44
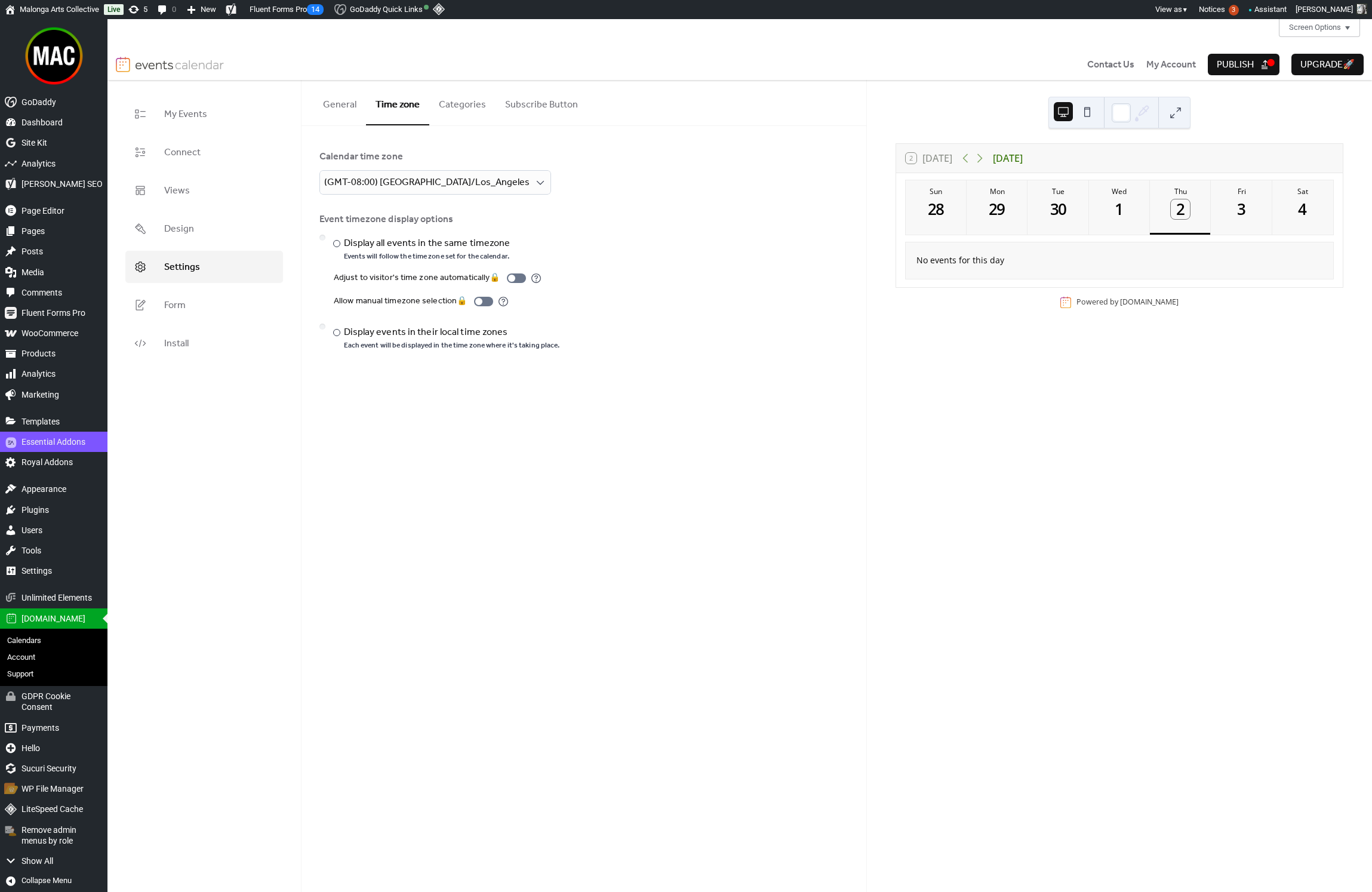
click at [452, 108] on button "Categories" at bounding box center [462, 102] width 66 height 44
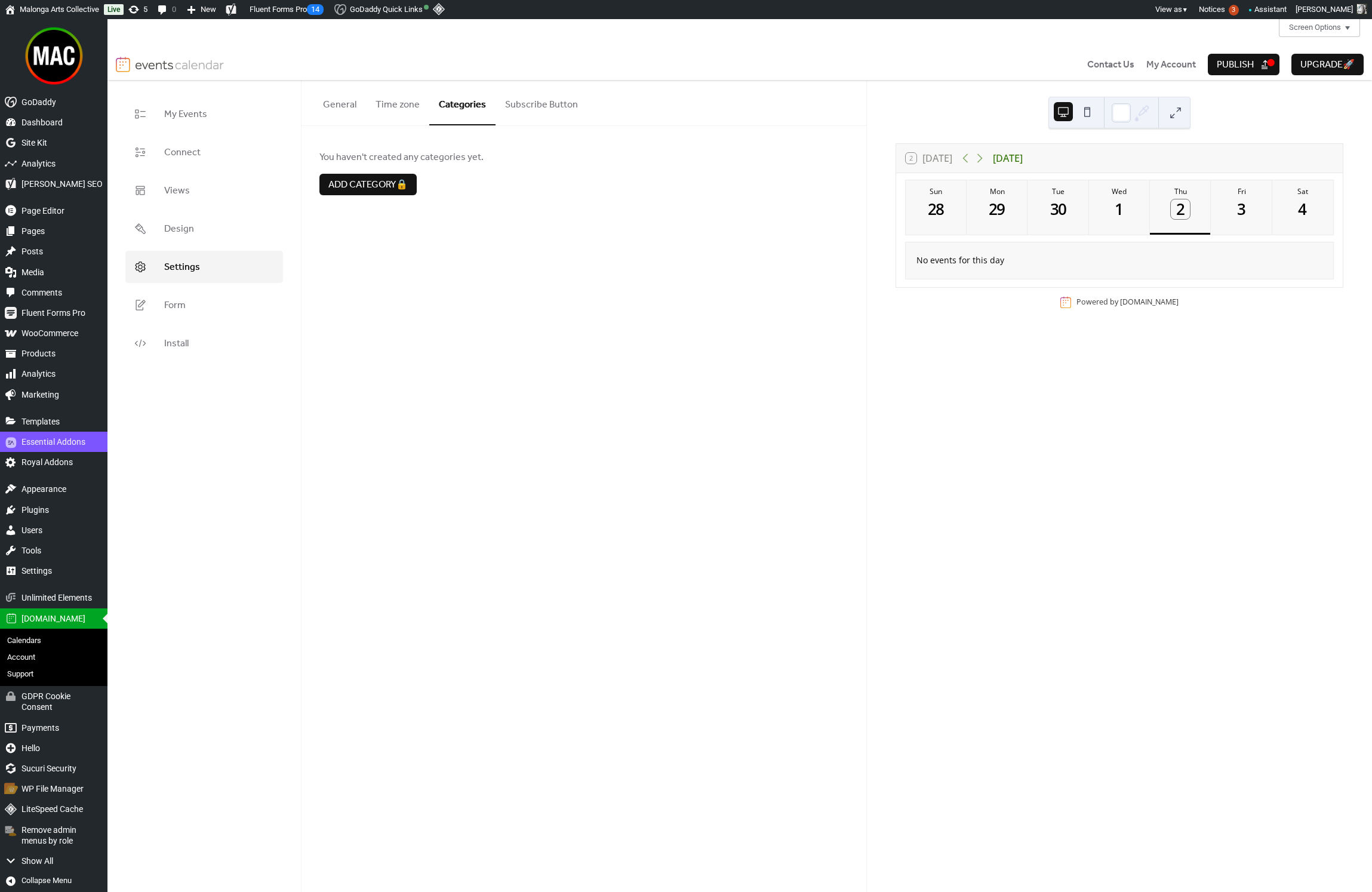
click at [512, 109] on button "Subscribe Button" at bounding box center [541, 102] width 92 height 44
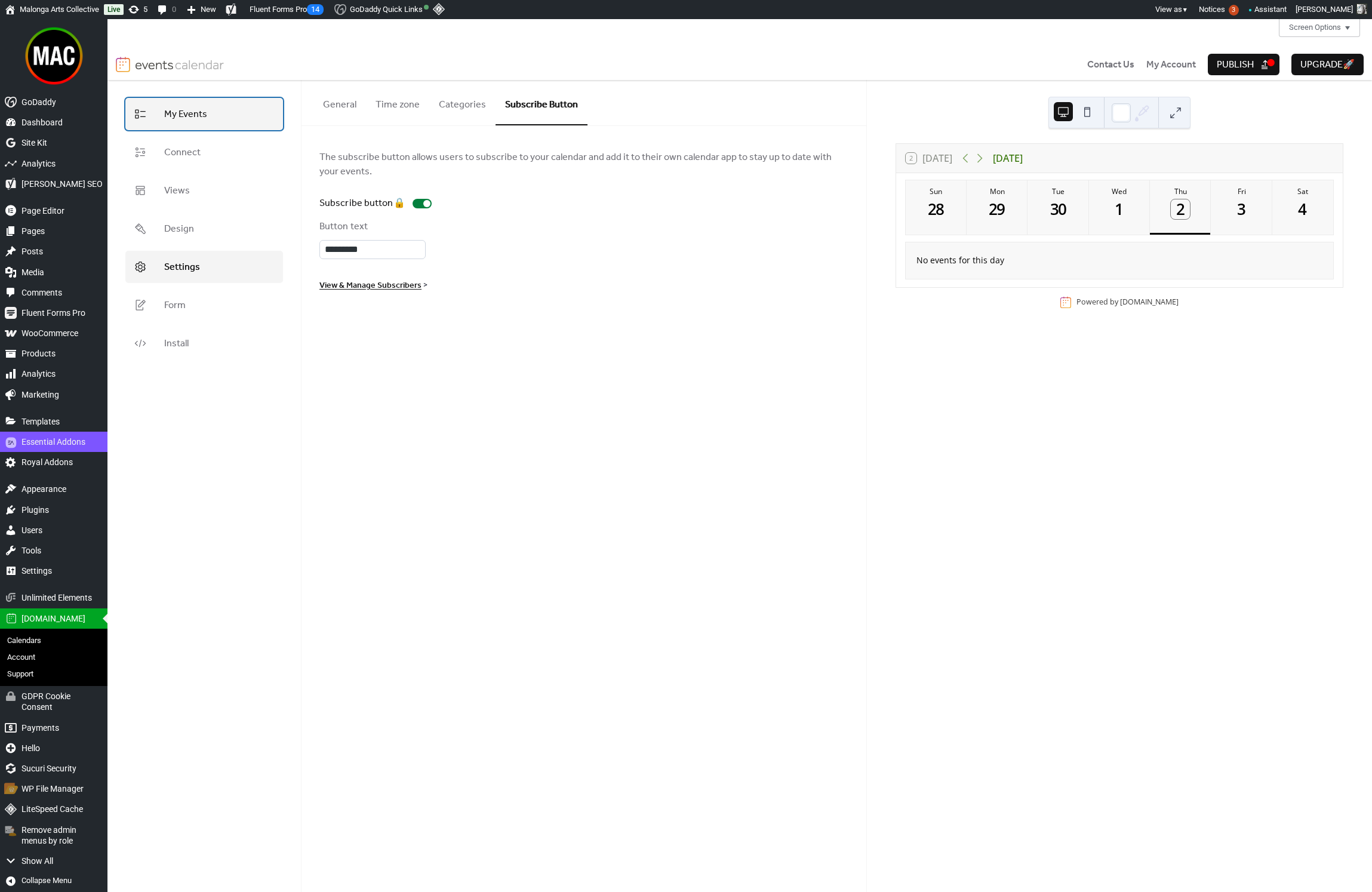
click at [226, 118] on link "My Events" at bounding box center [204, 114] width 158 height 32
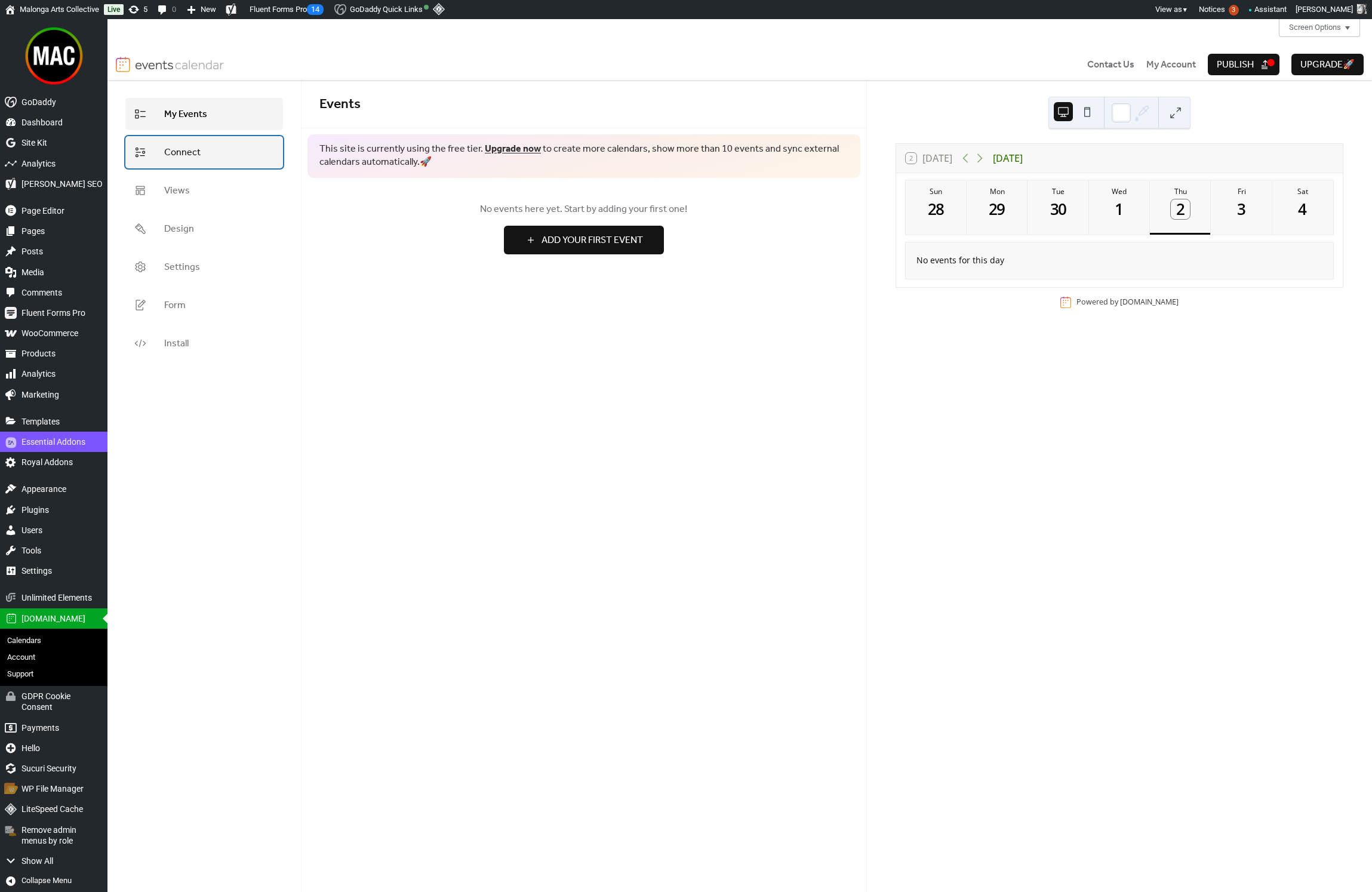
click at [212, 153] on link "Connect" at bounding box center [204, 152] width 158 height 32
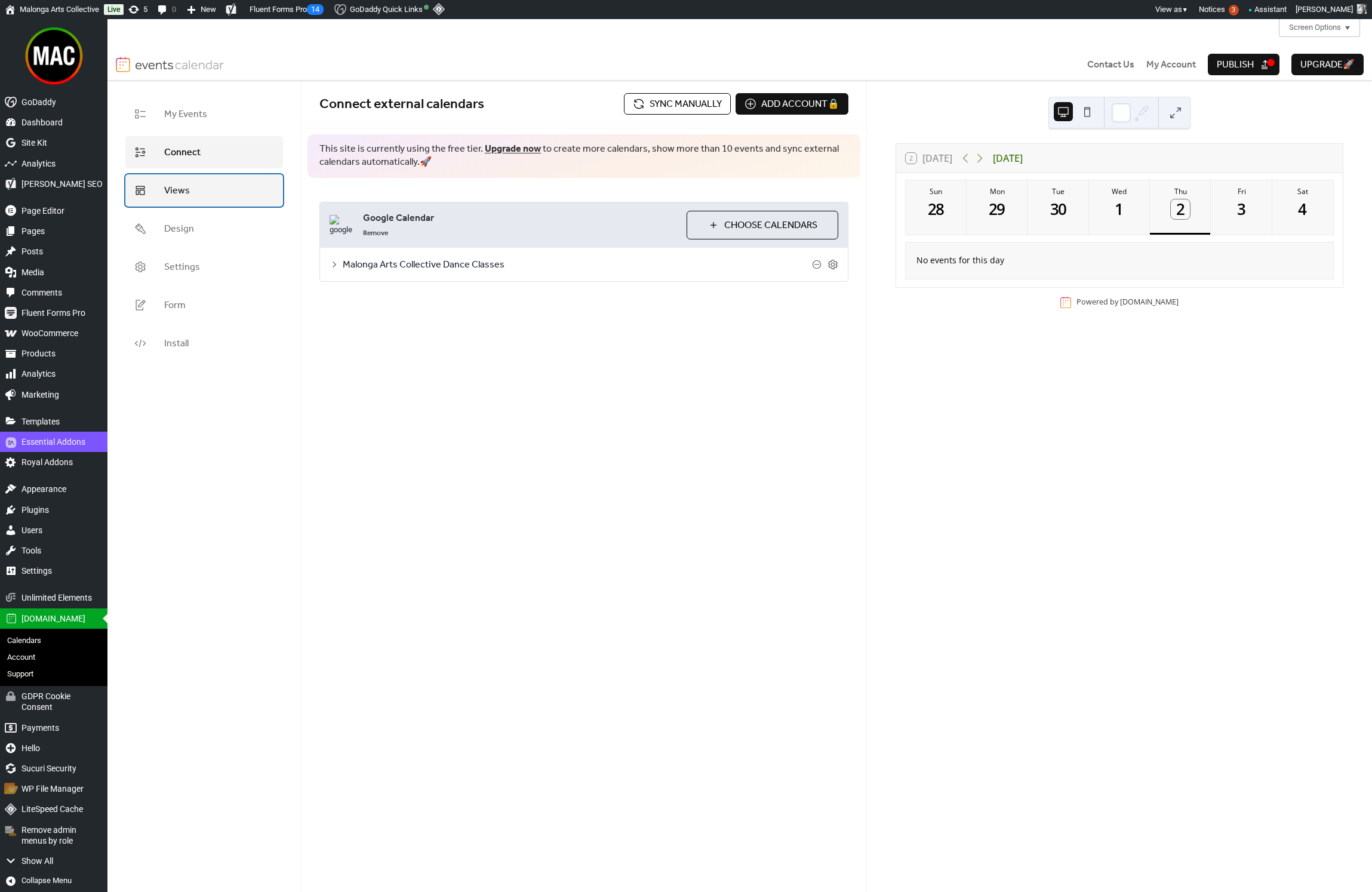
click at [205, 193] on link "Views" at bounding box center [204, 190] width 158 height 32
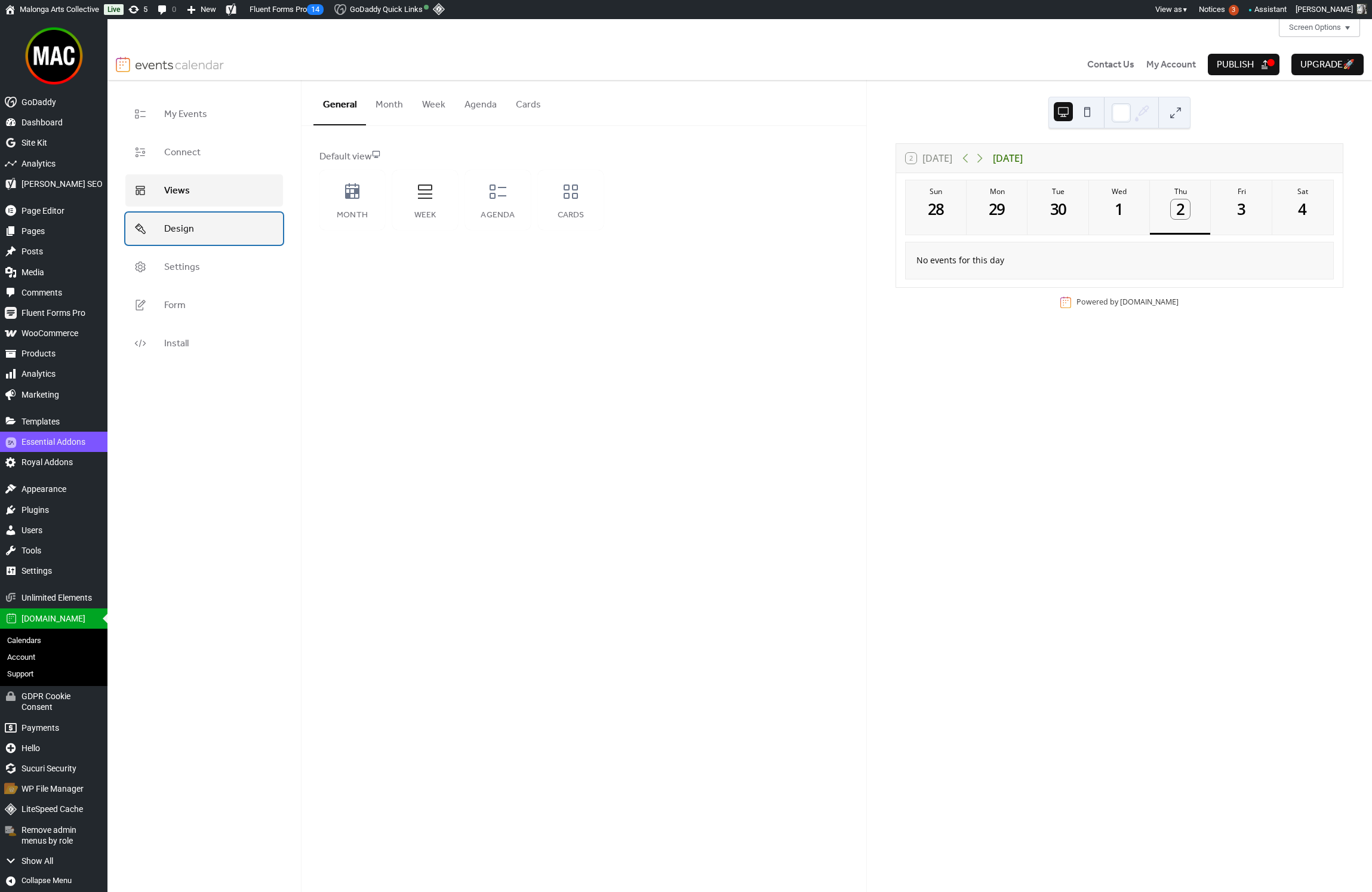
click at [207, 228] on link "Design" at bounding box center [204, 228] width 158 height 32
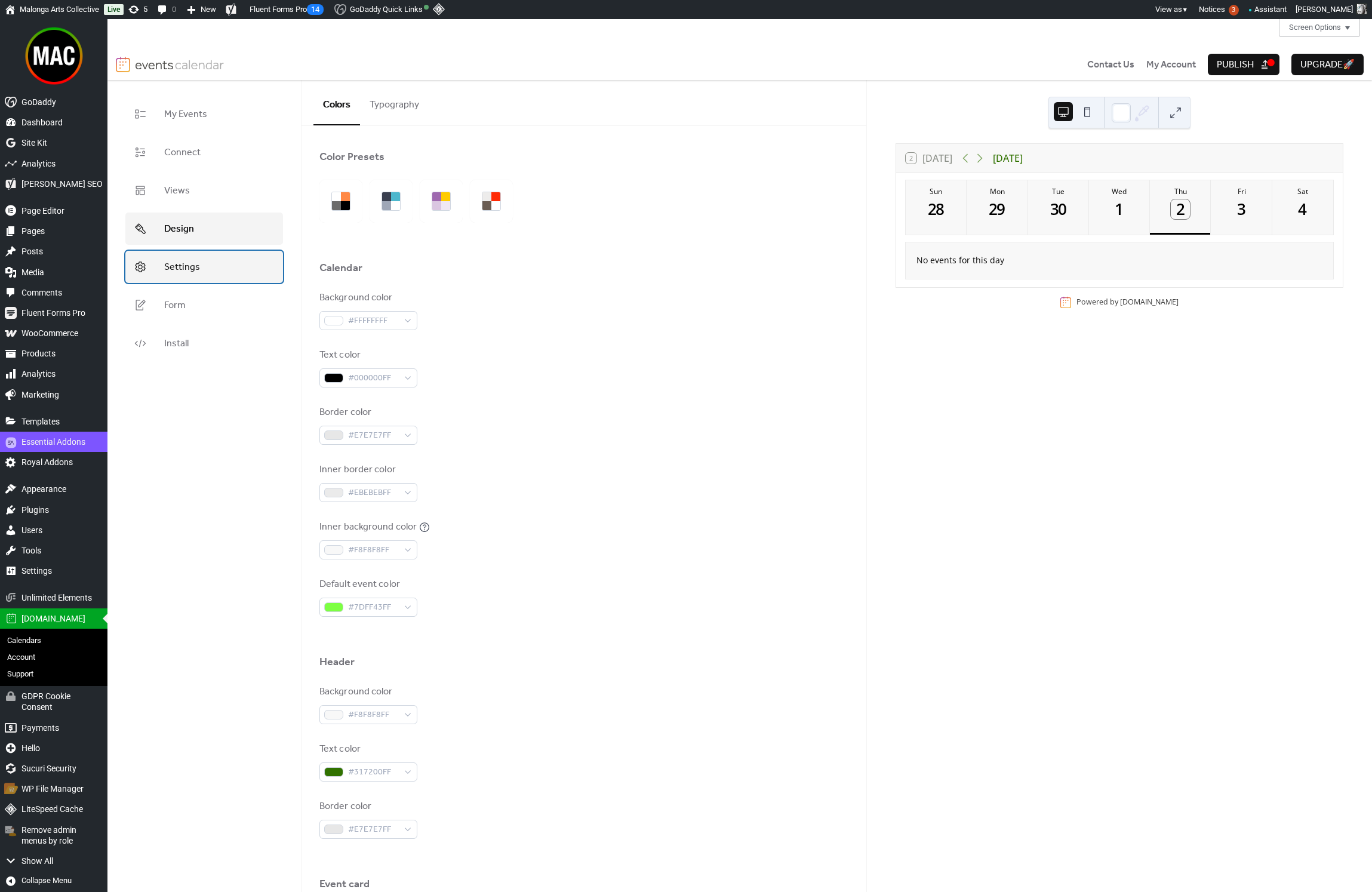
click at [207, 265] on link "Settings" at bounding box center [204, 266] width 158 height 32
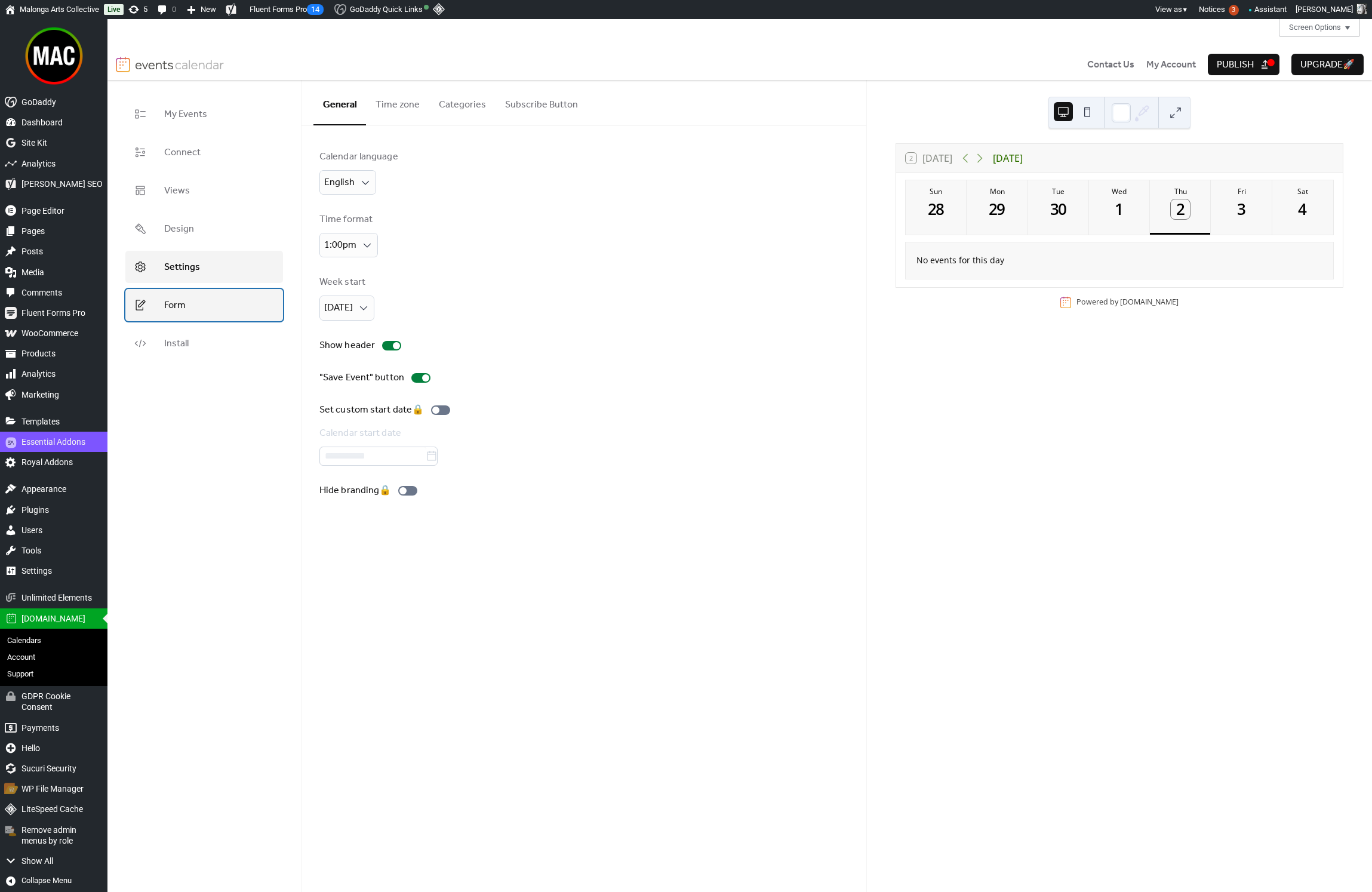
click at [199, 295] on link "Form" at bounding box center [204, 304] width 158 height 32
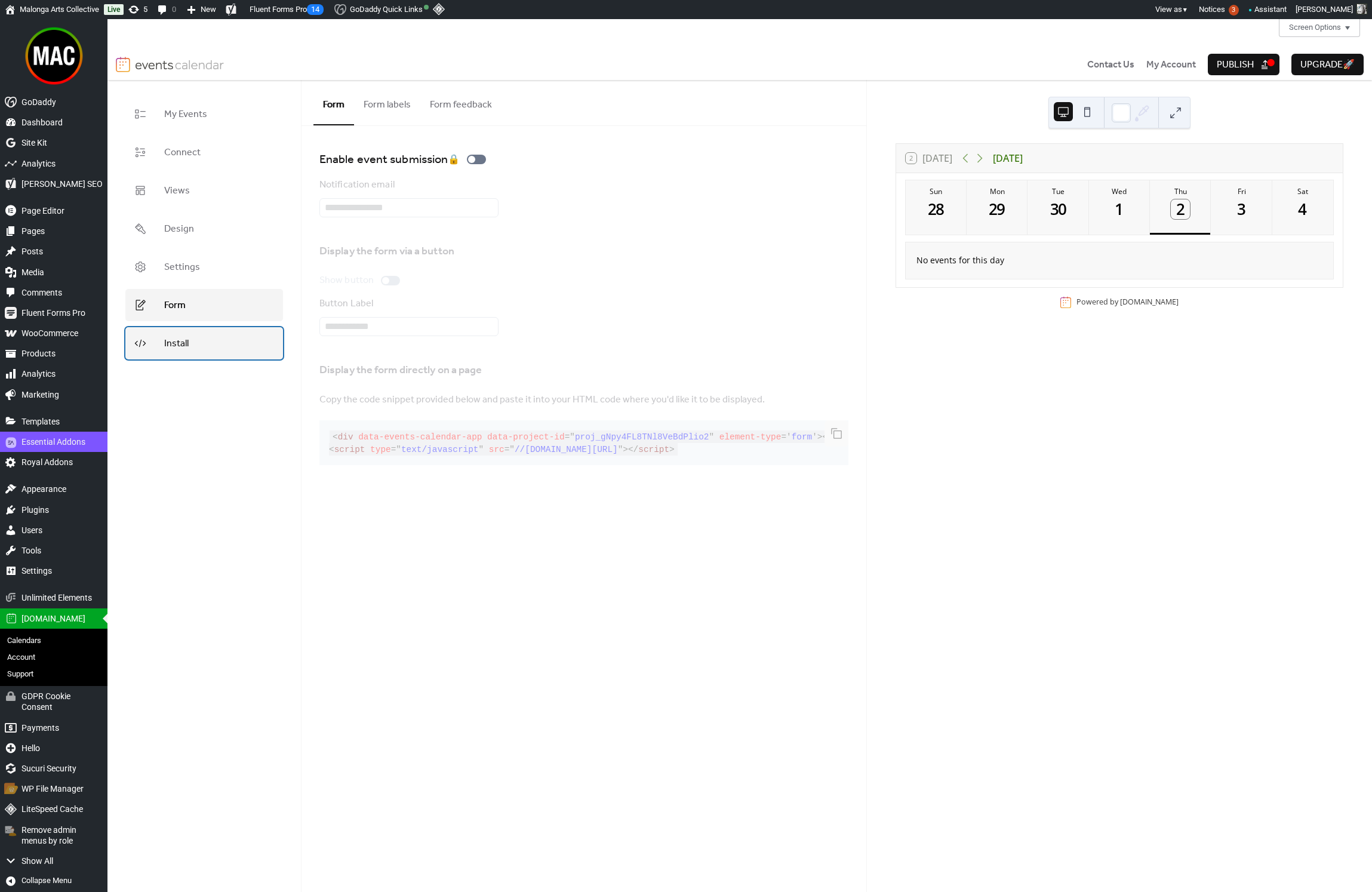
click at [194, 331] on link "Install" at bounding box center [204, 343] width 158 height 32
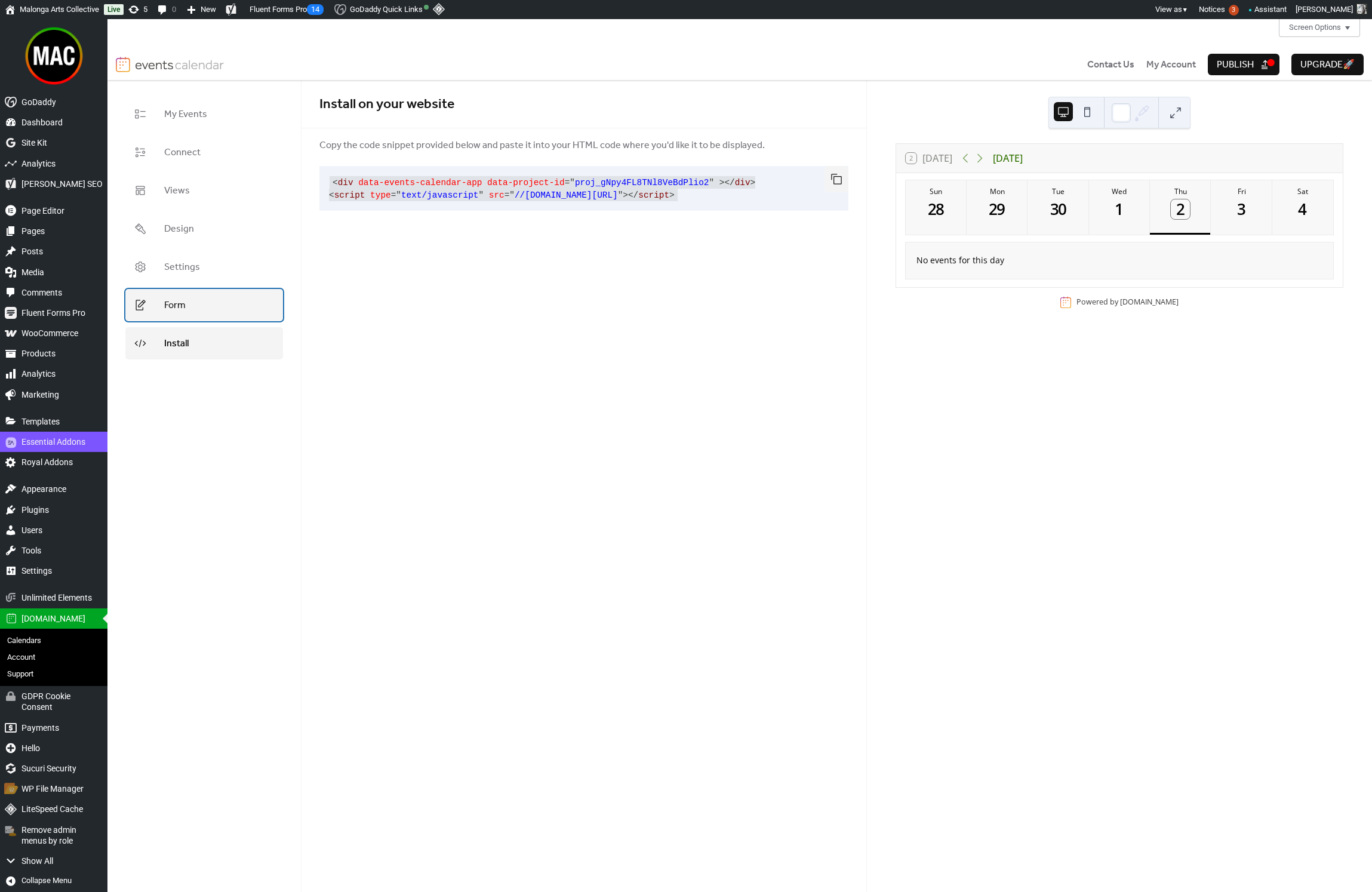
click at [221, 296] on link "Form" at bounding box center [204, 304] width 158 height 32
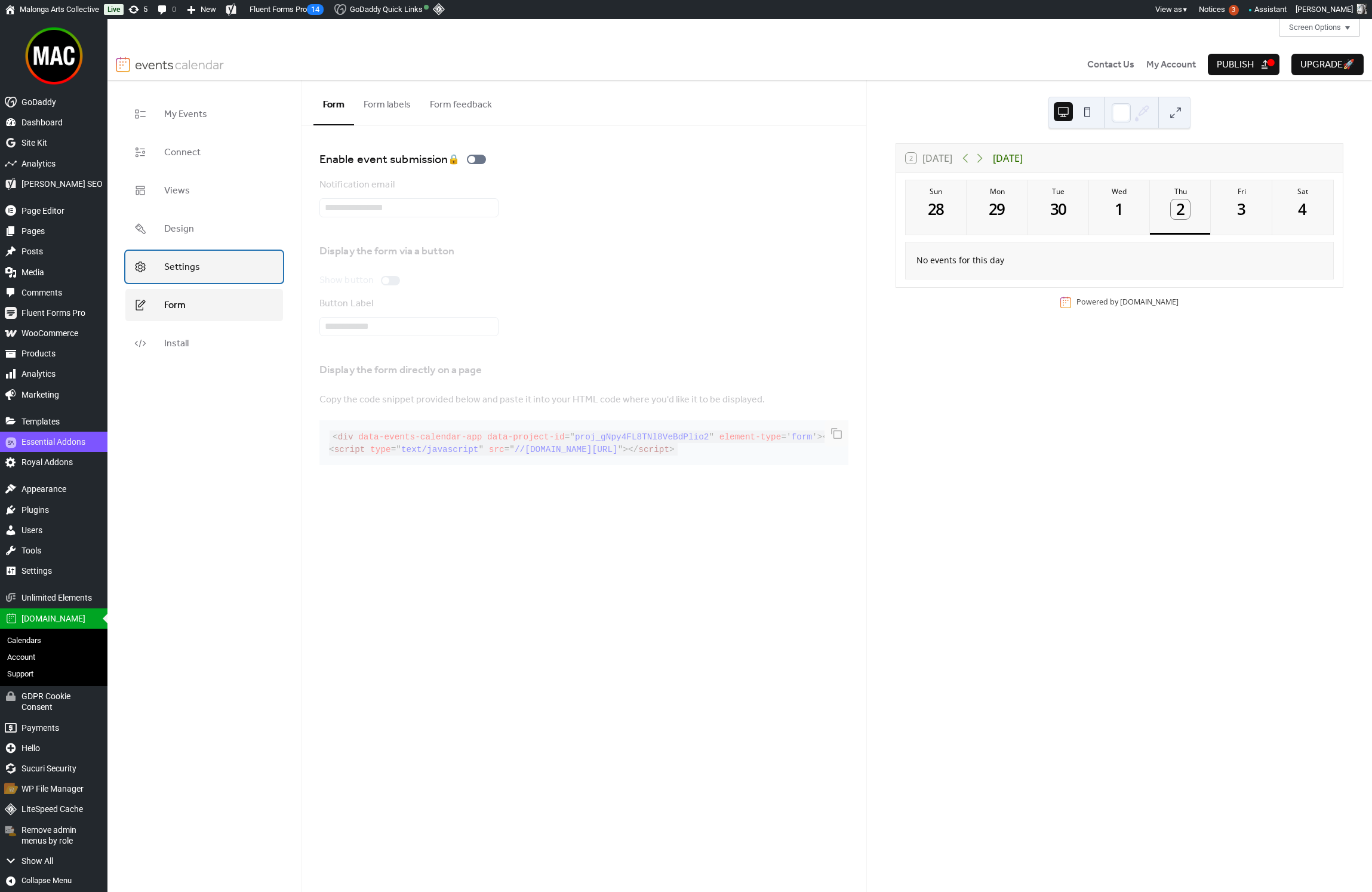
click at [221, 264] on link "Settings" at bounding box center [204, 266] width 158 height 32
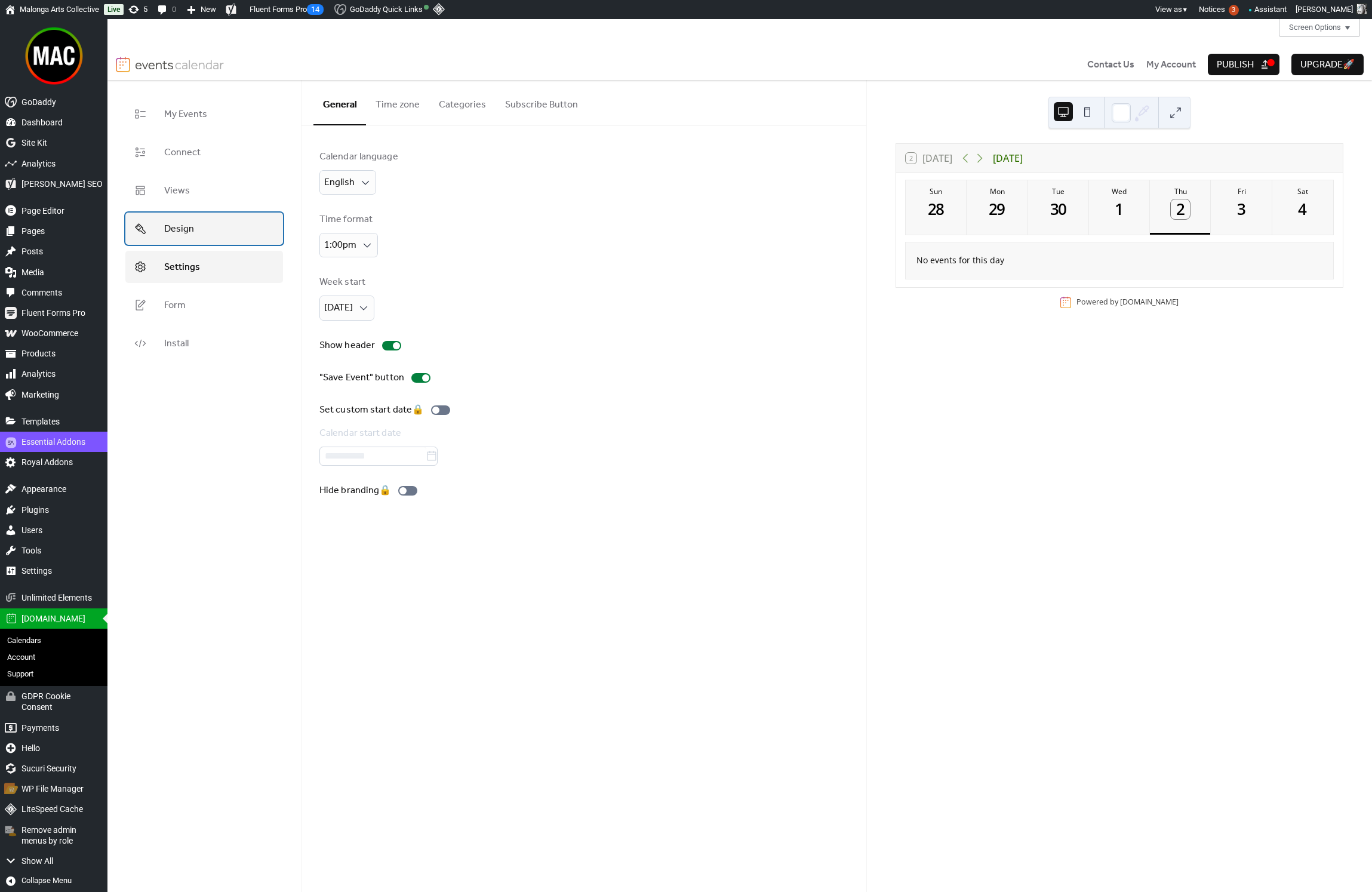
click at [217, 234] on link "Design" at bounding box center [204, 228] width 158 height 32
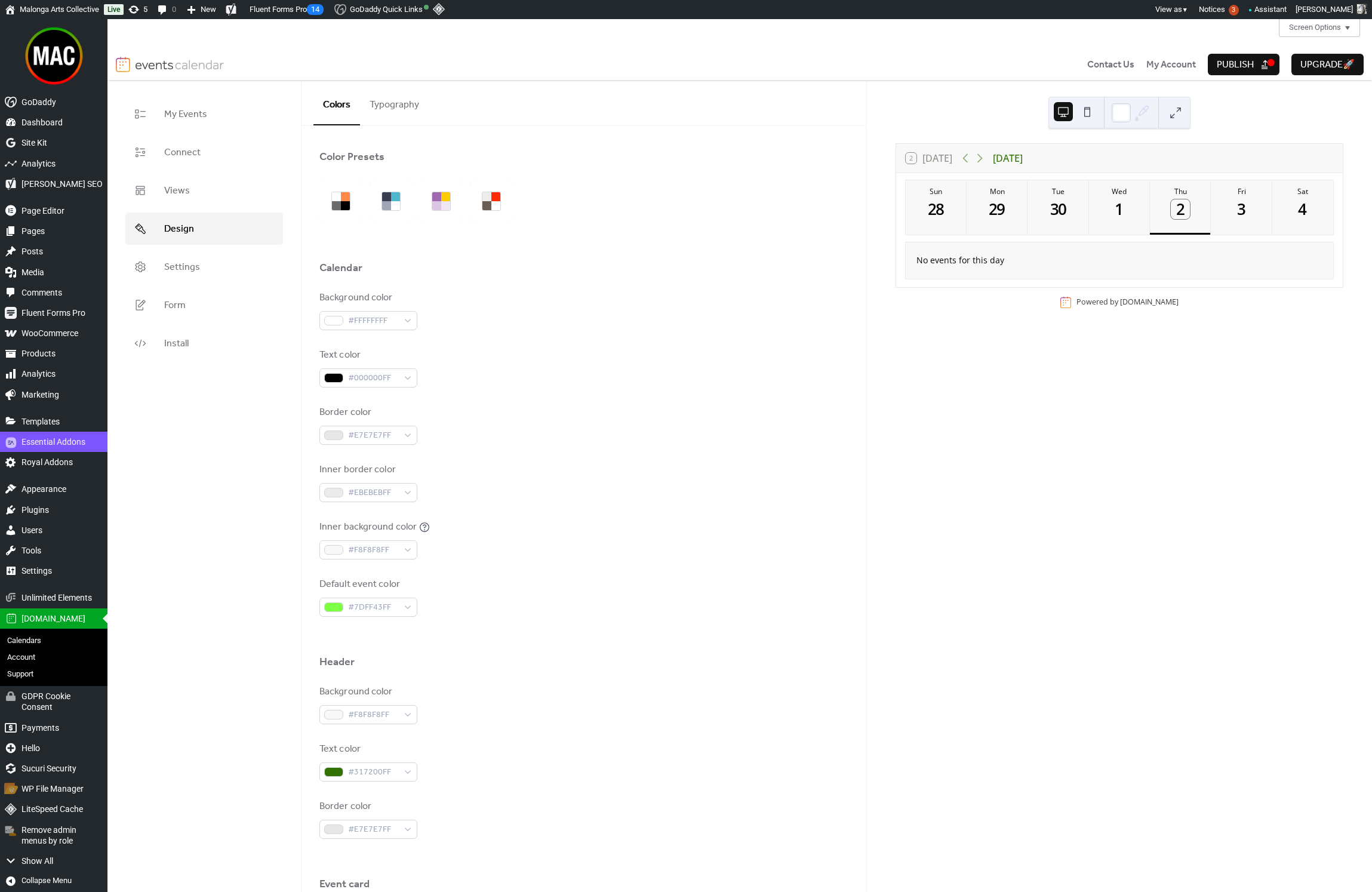
click at [397, 102] on button "Typography" at bounding box center [395, 102] width 69 height 44
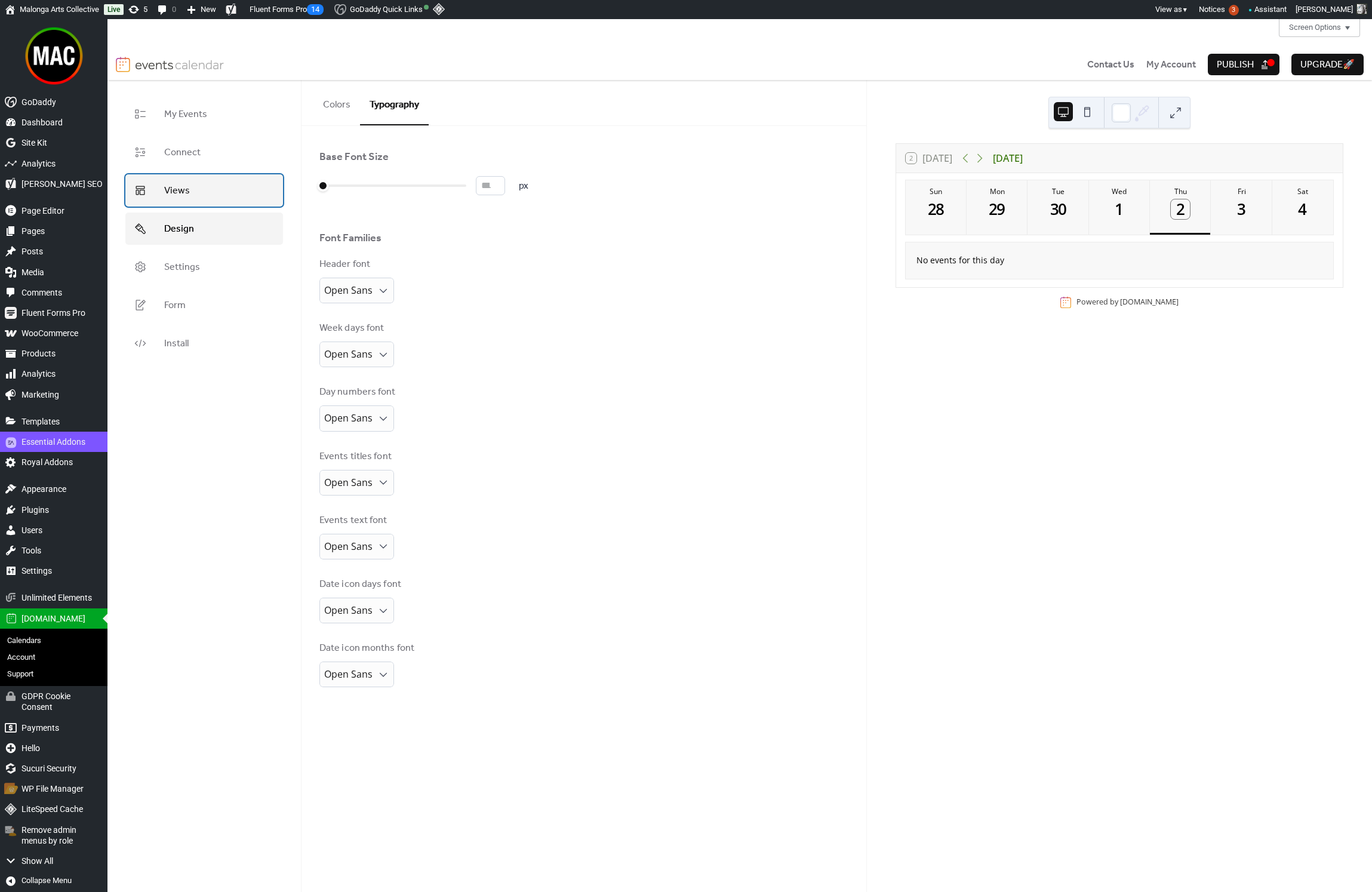
click at [217, 196] on link "Views" at bounding box center [204, 190] width 158 height 32
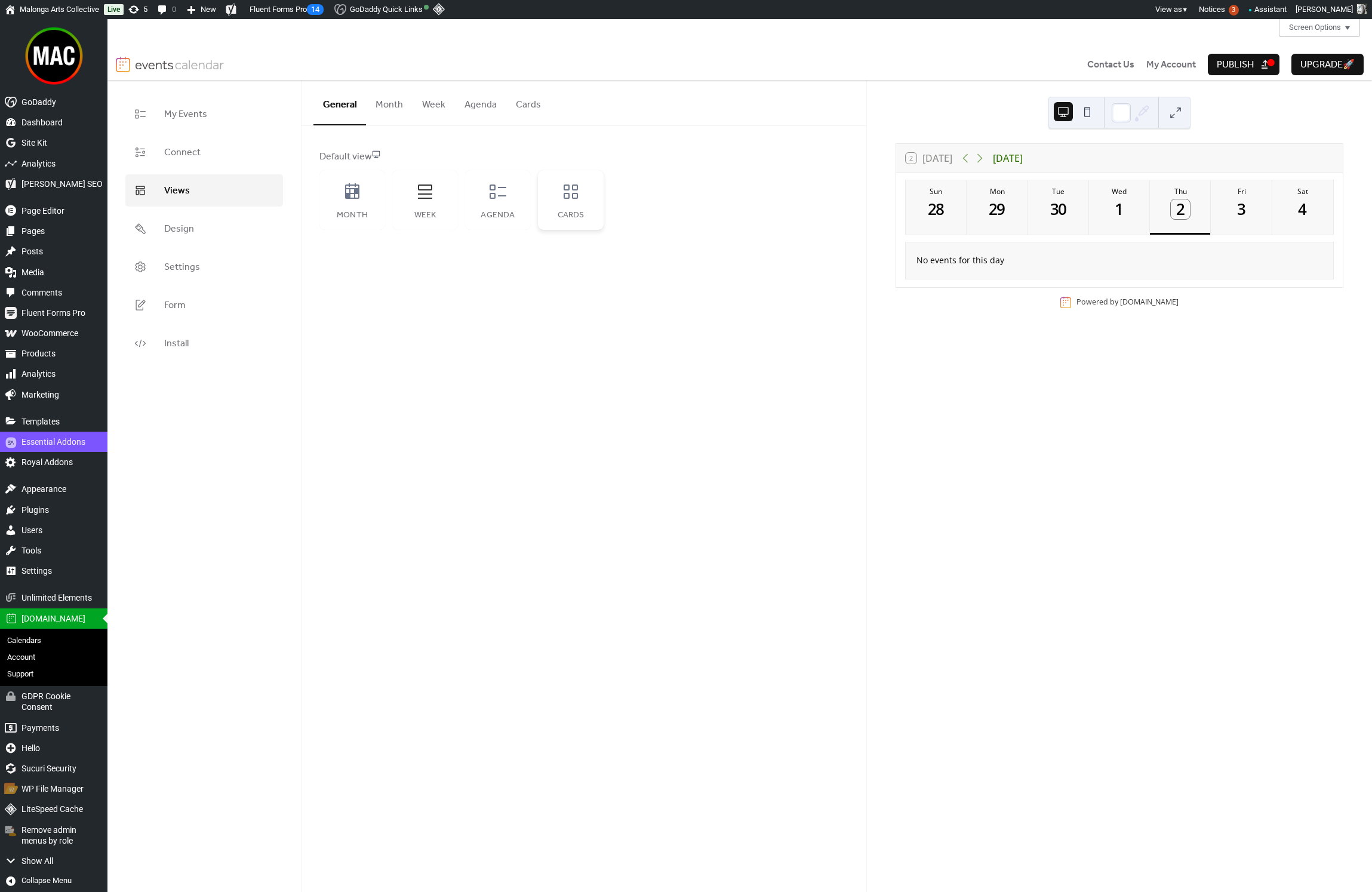
click at [557, 208] on div "Cards" at bounding box center [571, 199] width 65 height 59
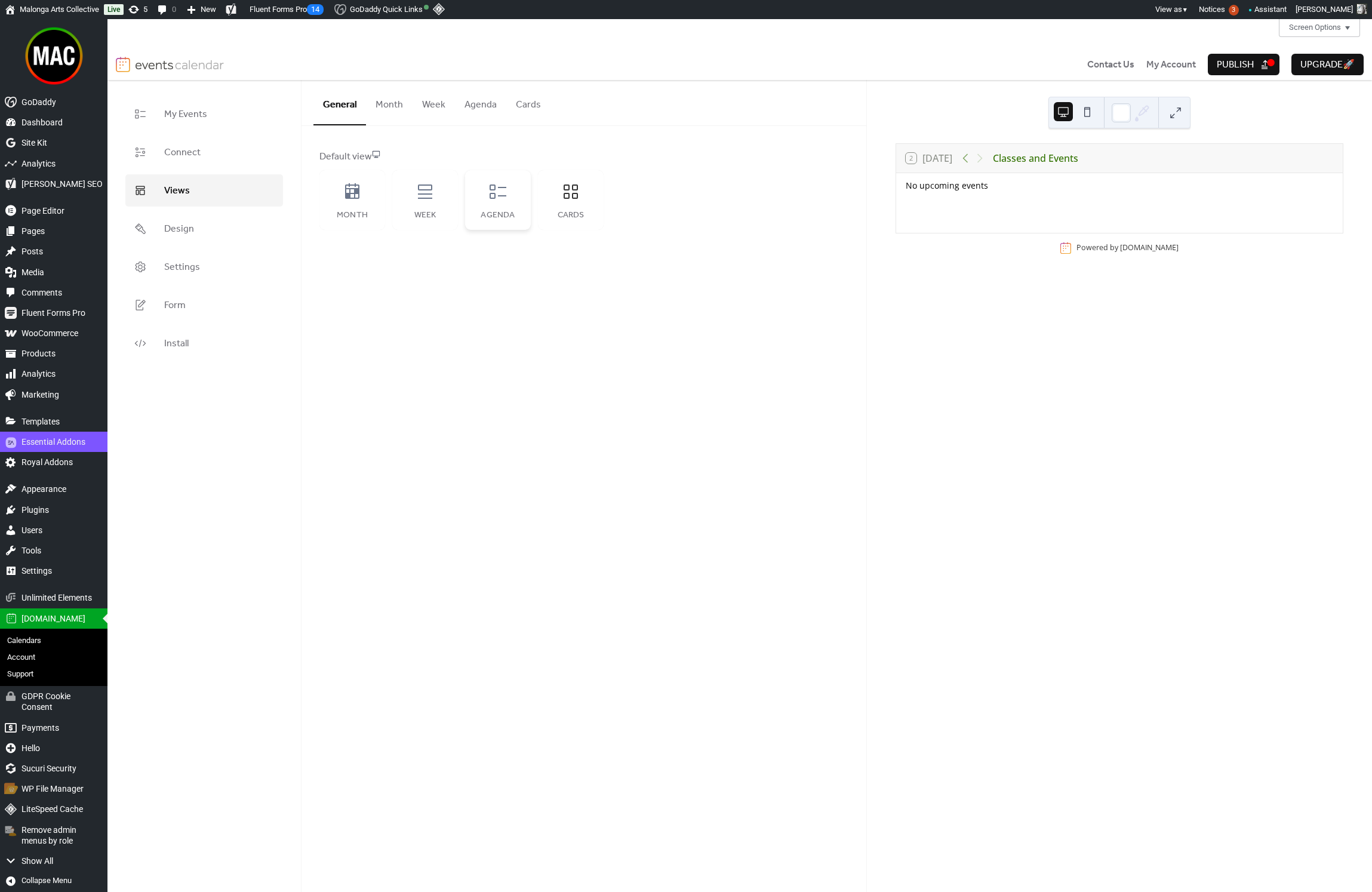
click at [507, 219] on div "Agenda" at bounding box center [498, 215] width 42 height 9
click at [430, 217] on div "Week" at bounding box center [425, 215] width 42 height 9
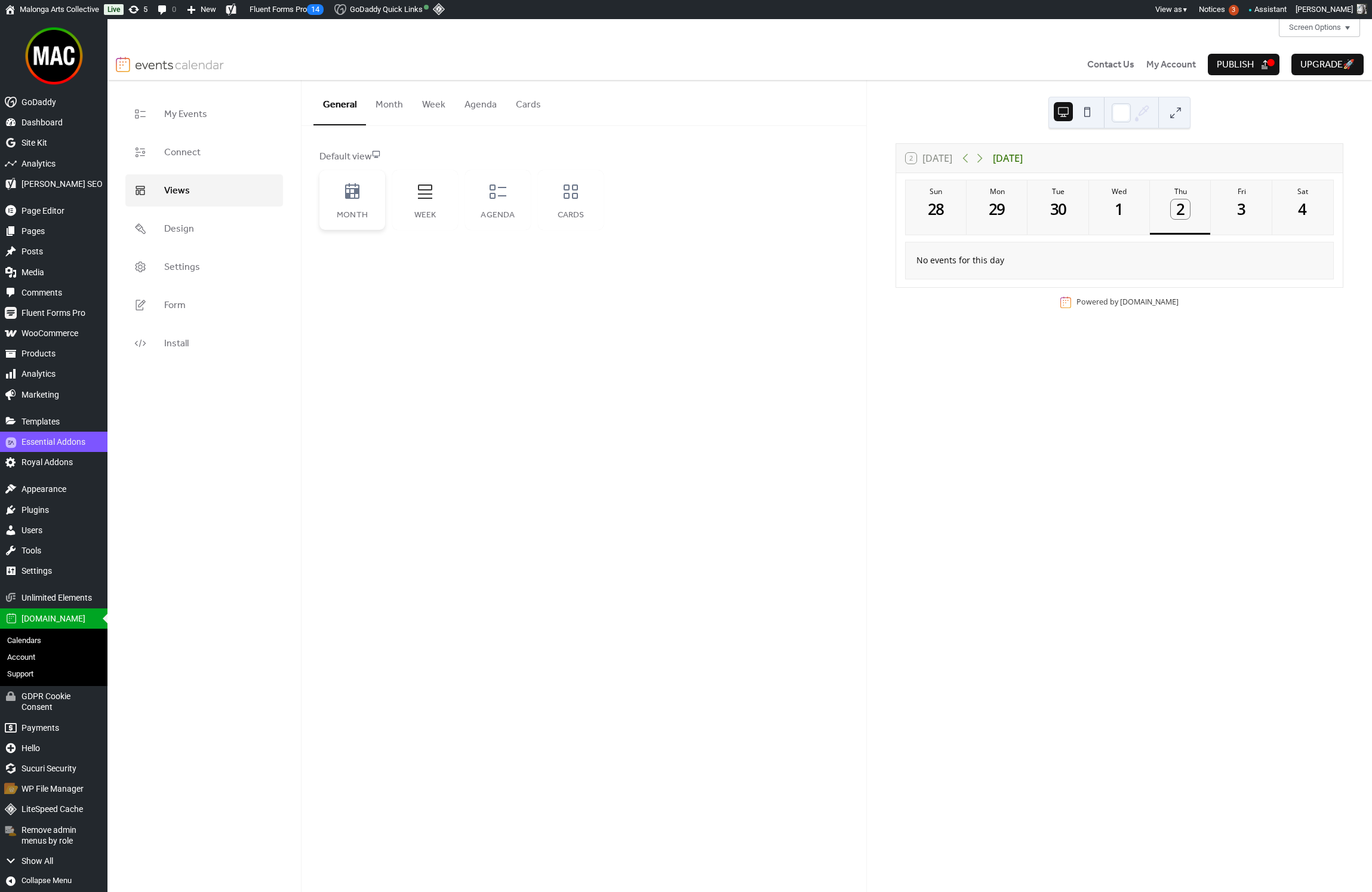
click at [365, 217] on div "Month" at bounding box center [352, 215] width 42 height 9
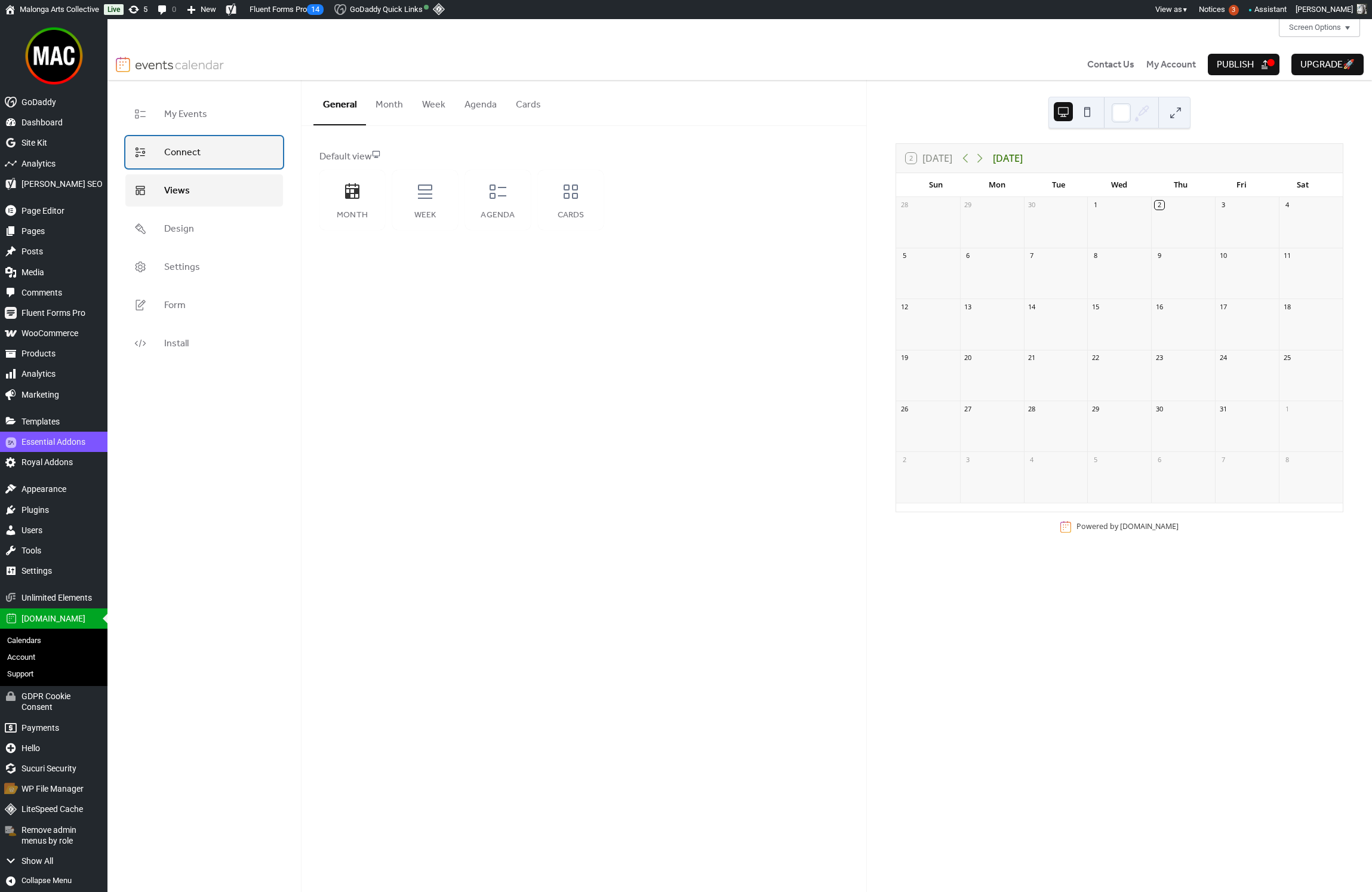
click at [247, 155] on link "Connect" at bounding box center [204, 152] width 158 height 32
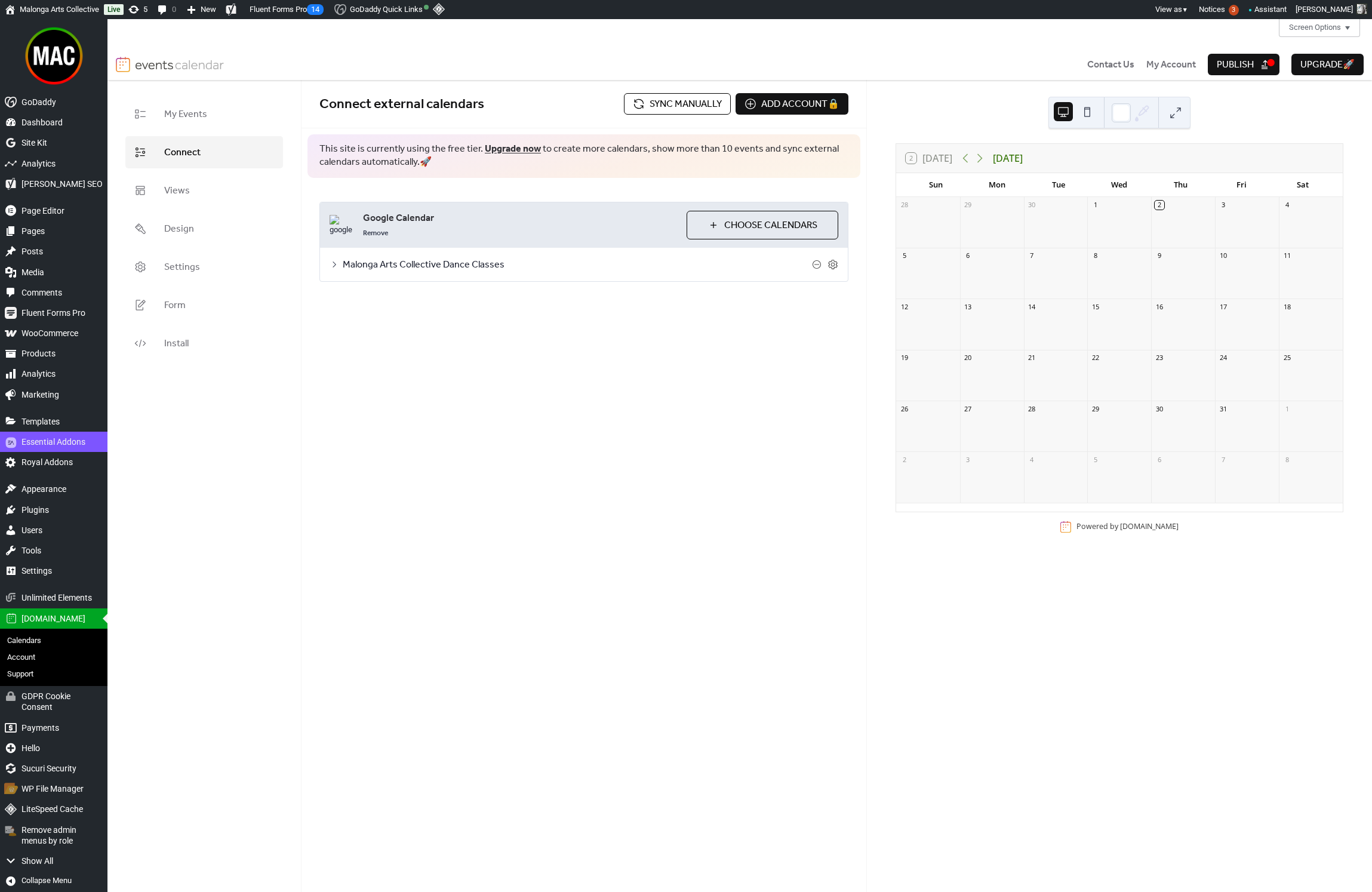
click at [338, 264] on icon at bounding box center [334, 264] width 9 height 9
click at [420, 299] on button "Categories" at bounding box center [420, 296] width 66 height 29
click at [362, 298] on button "Settings" at bounding box center [359, 296] width 55 height 29
click at [835, 267] on icon at bounding box center [833, 264] width 9 height 9
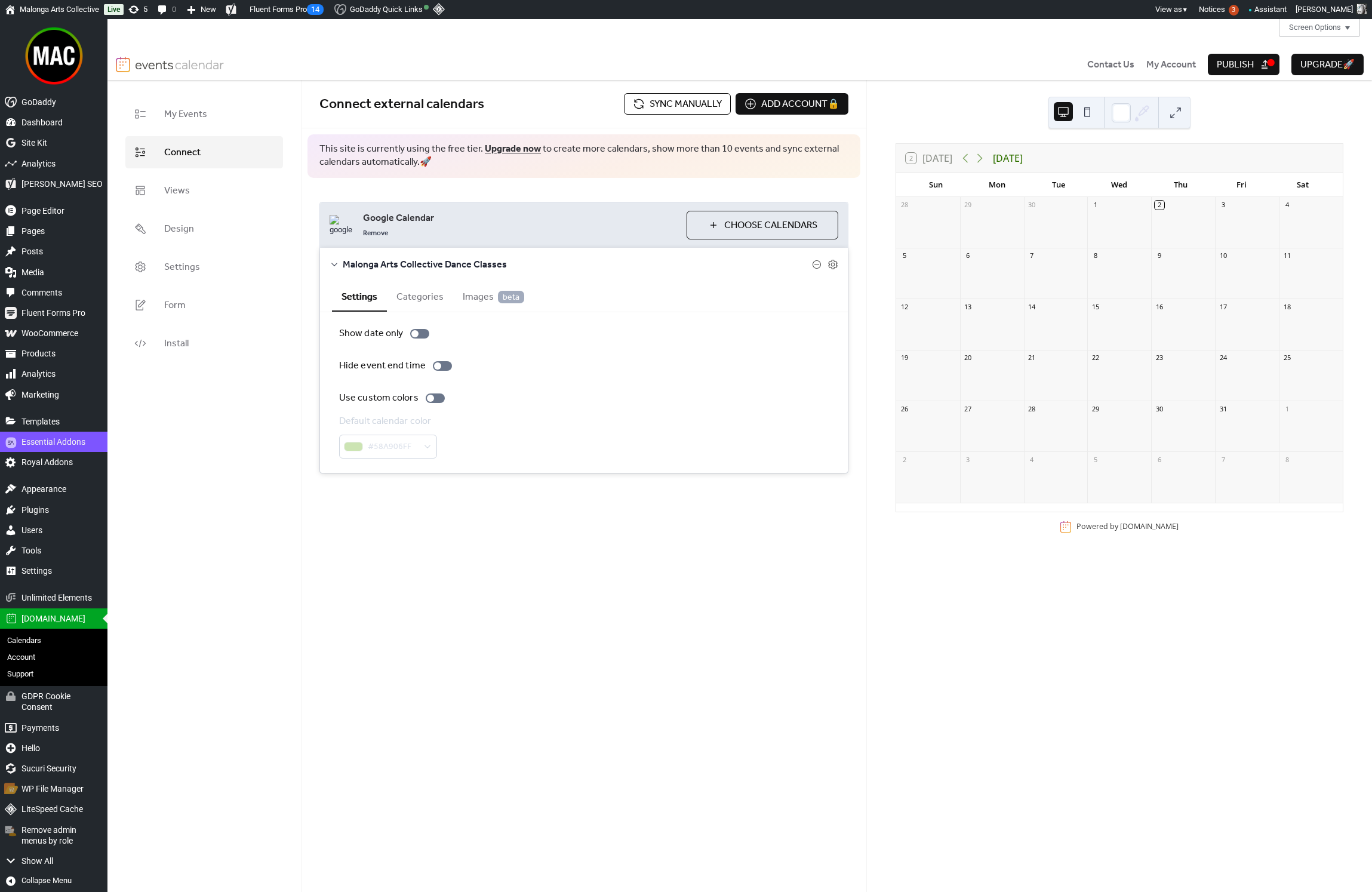
click at [371, 264] on span "Malonga Arts Collective Dance Classes" at bounding box center [577, 265] width 470 height 15
click at [1240, 63] on span "Publish" at bounding box center [1235, 65] width 37 height 15
click at [240, 199] on link "Views" at bounding box center [204, 190] width 158 height 32
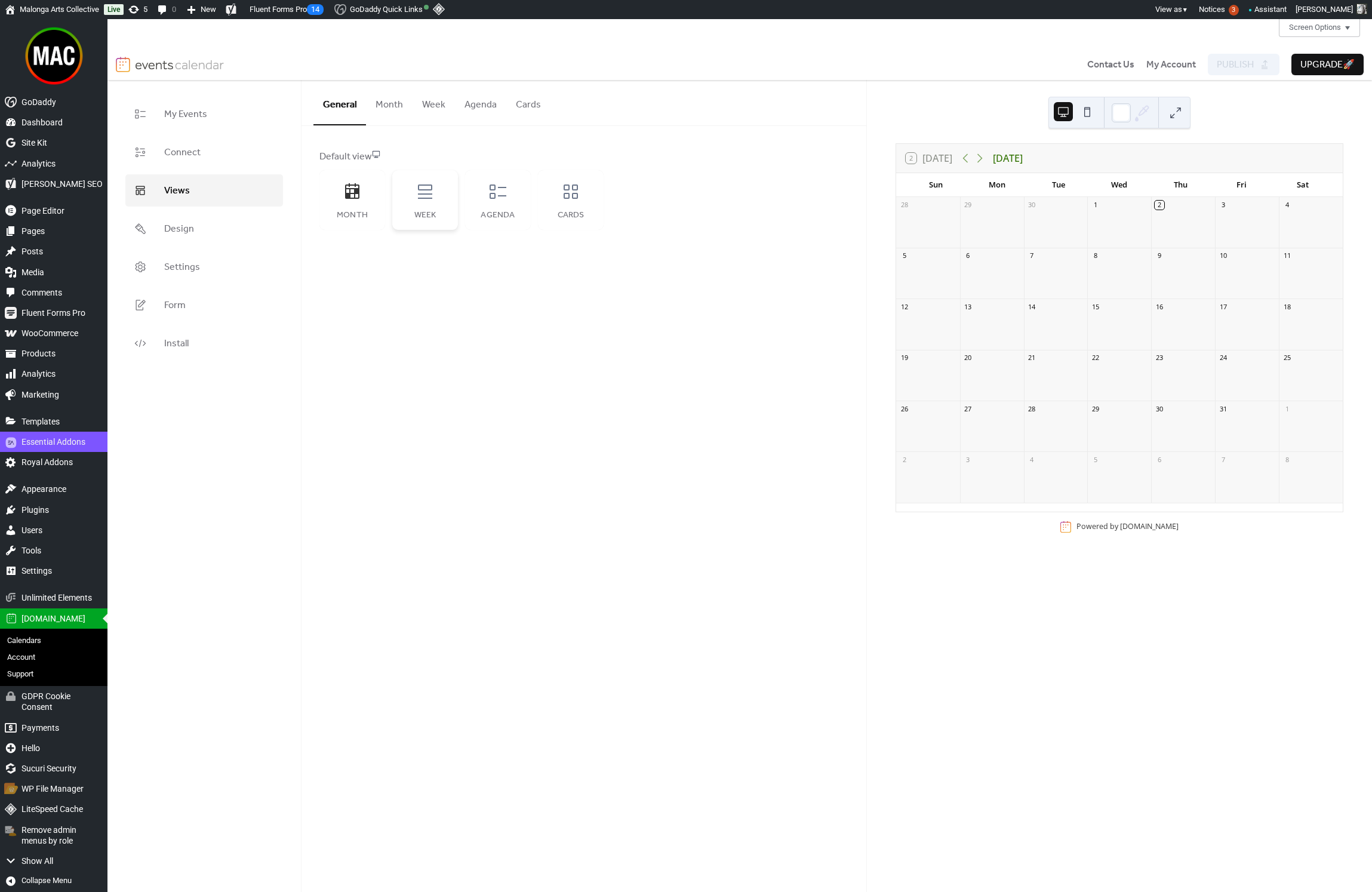
click at [426, 201] on icon at bounding box center [425, 191] width 19 height 19
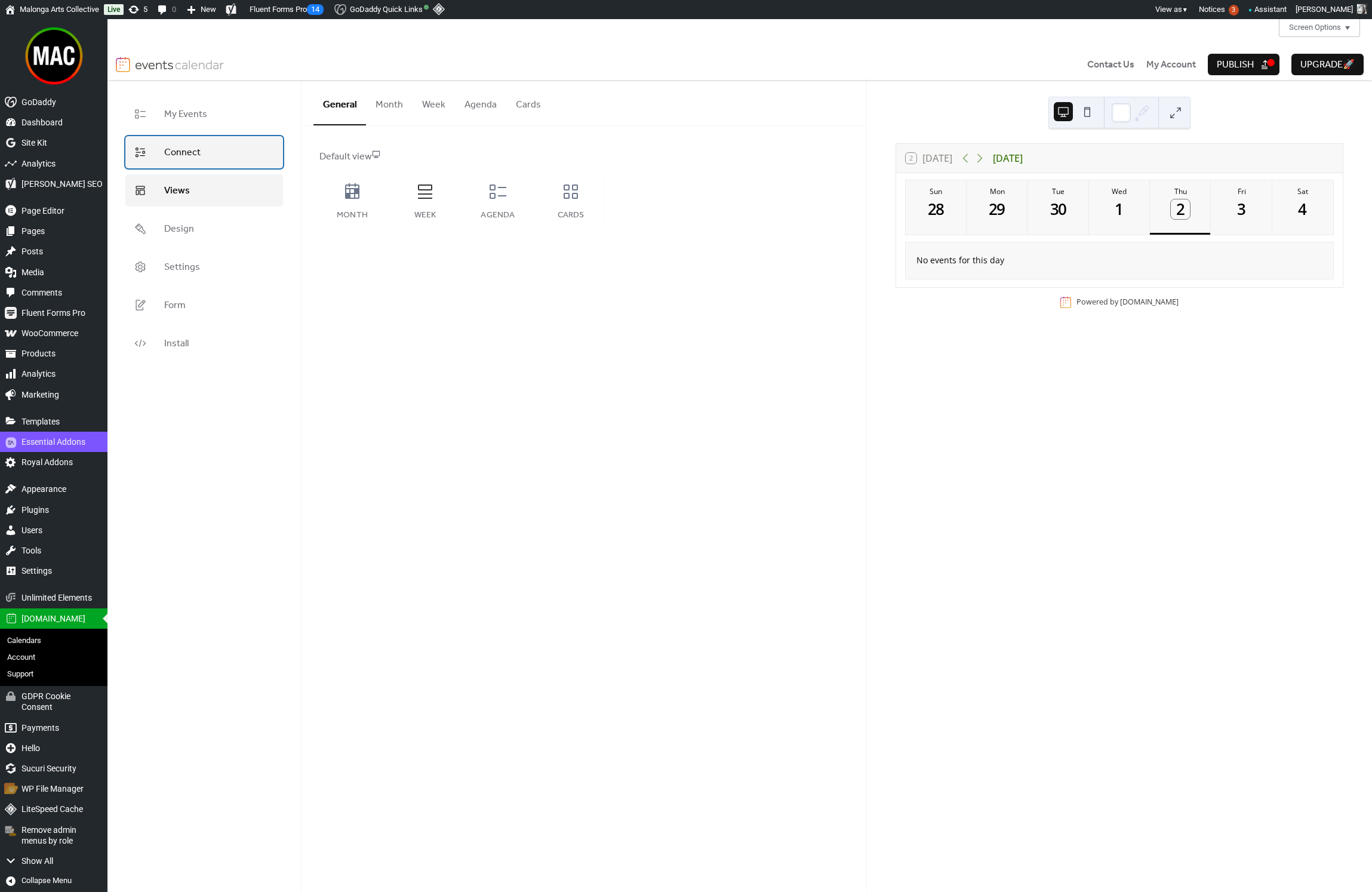
click at [197, 162] on link "Connect" at bounding box center [204, 152] width 158 height 32
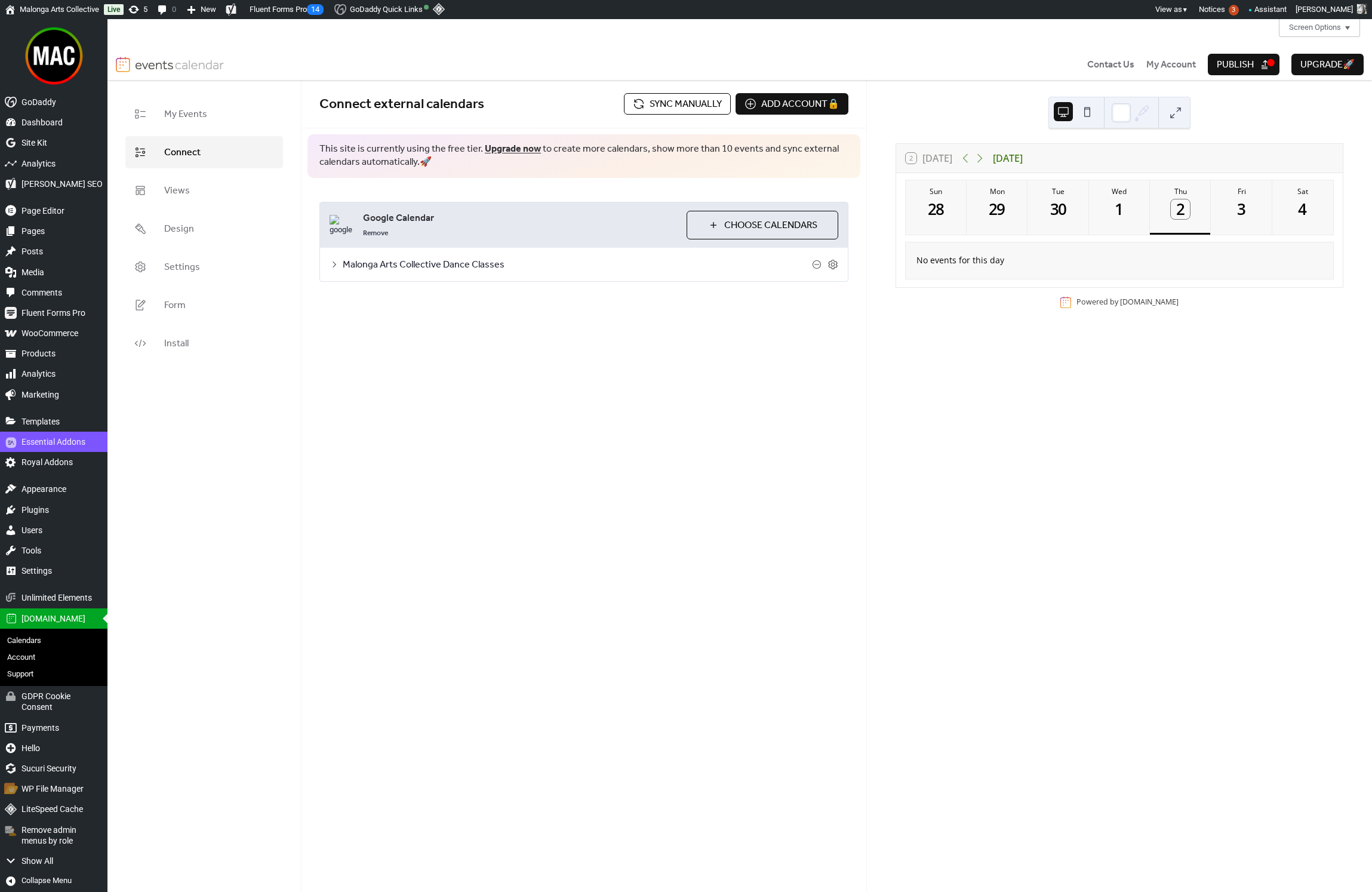
click at [758, 223] on span "Choose Calendars" at bounding box center [771, 226] width 93 height 15
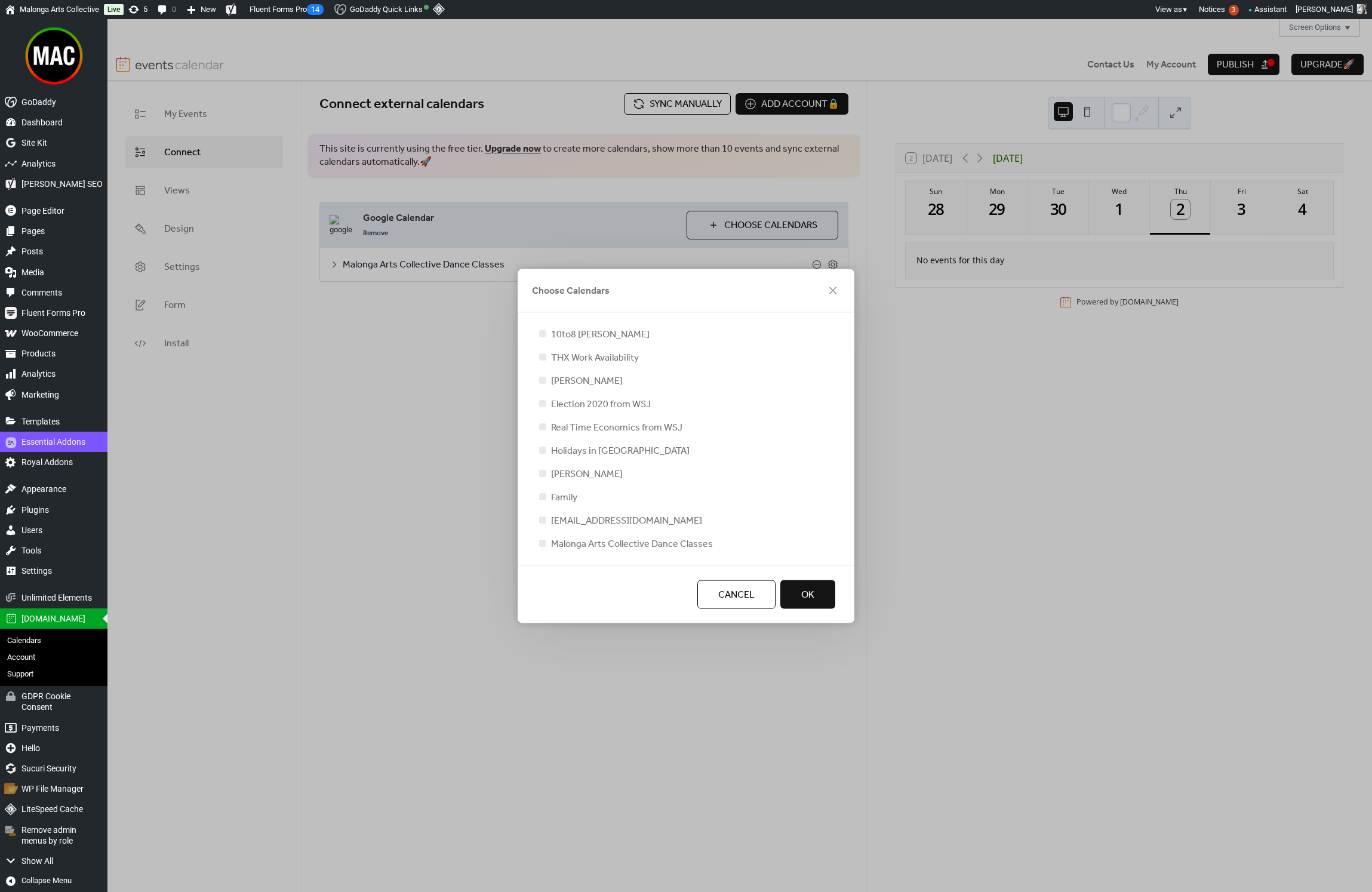
click at [805, 598] on span "OK" at bounding box center [808, 596] width 13 height 15
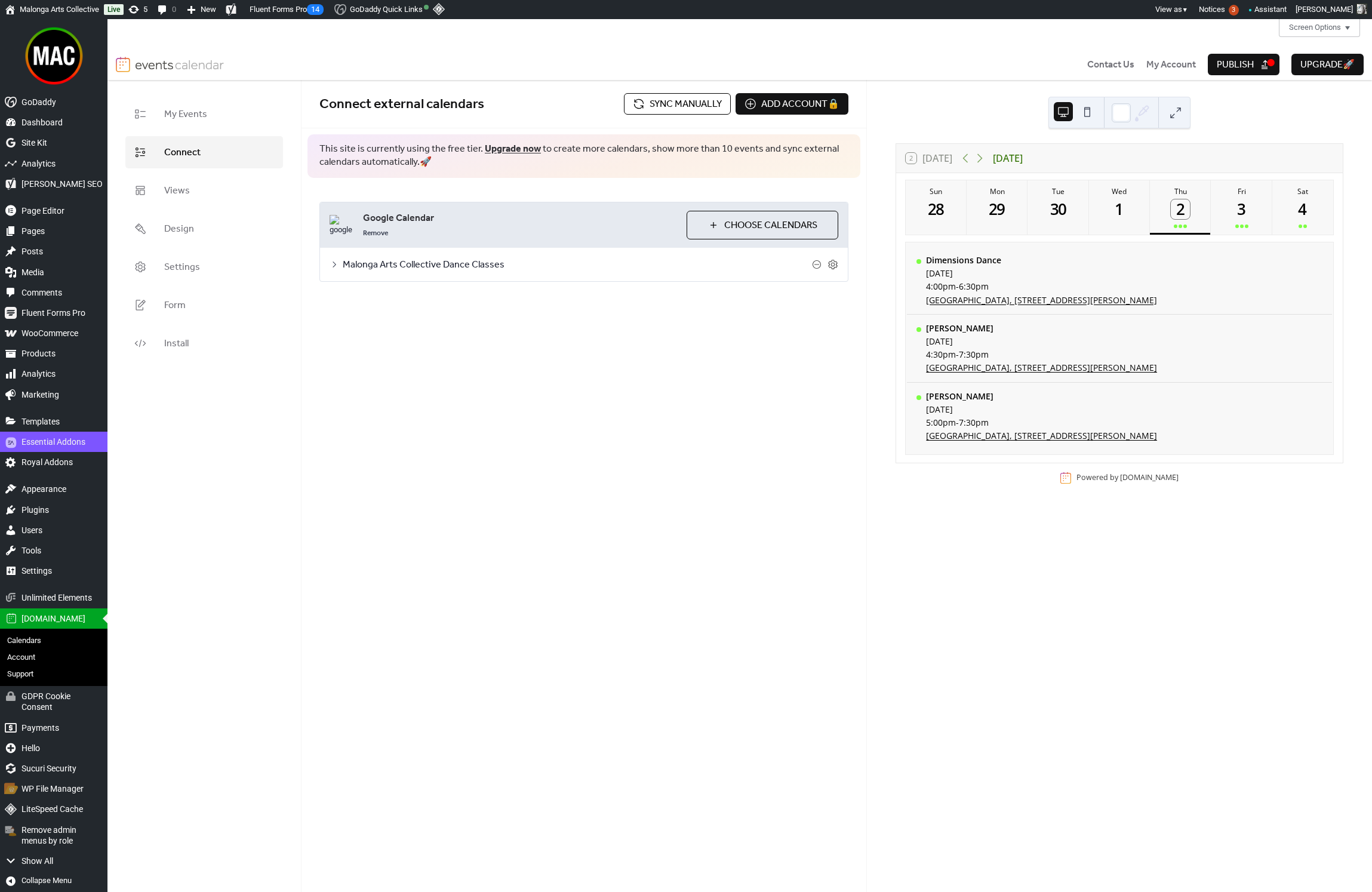
click at [1221, 66] on span "Publish" at bounding box center [1235, 65] width 37 height 15
